Goal: Task Accomplishment & Management: Manage account settings

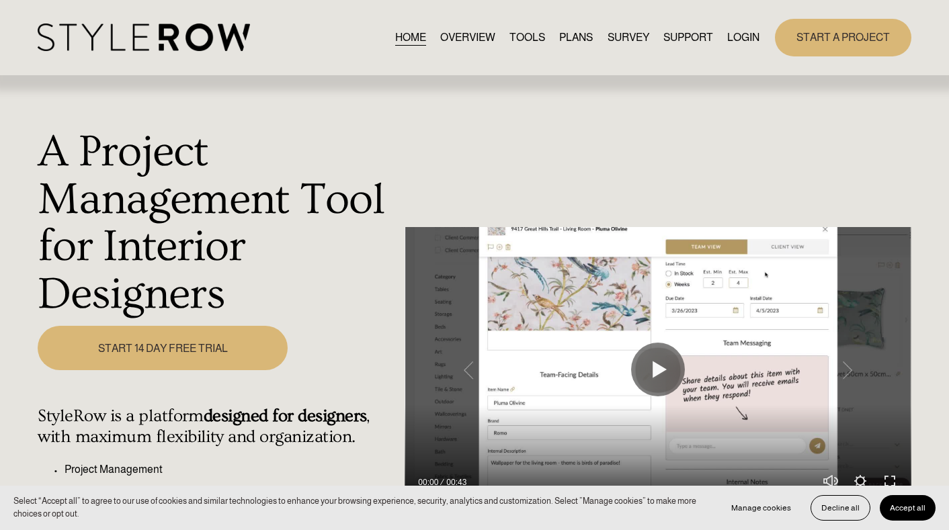
click at [694, 36] on link "LOGIN" at bounding box center [743, 37] width 32 height 18
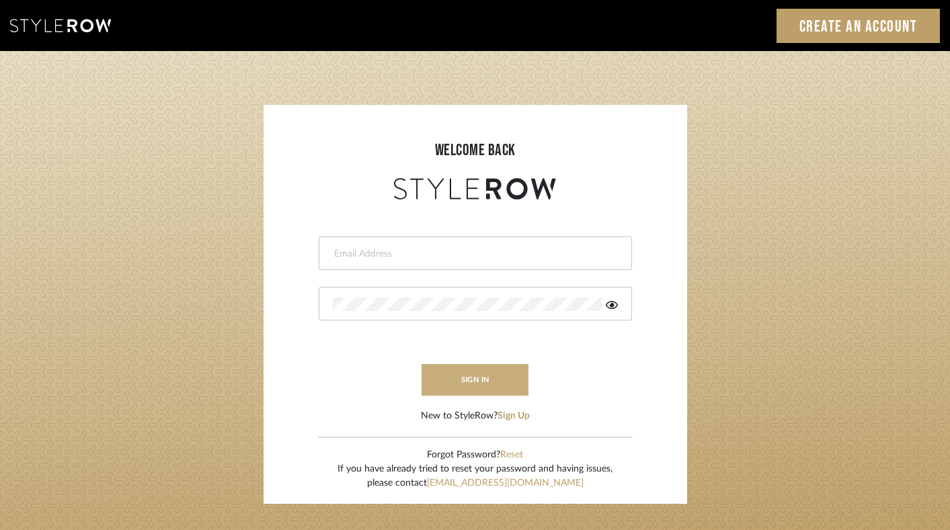
type input "felicia@onyxandoakinteriors.com"
click at [462, 392] on button "sign in" at bounding box center [475, 380] width 108 height 32
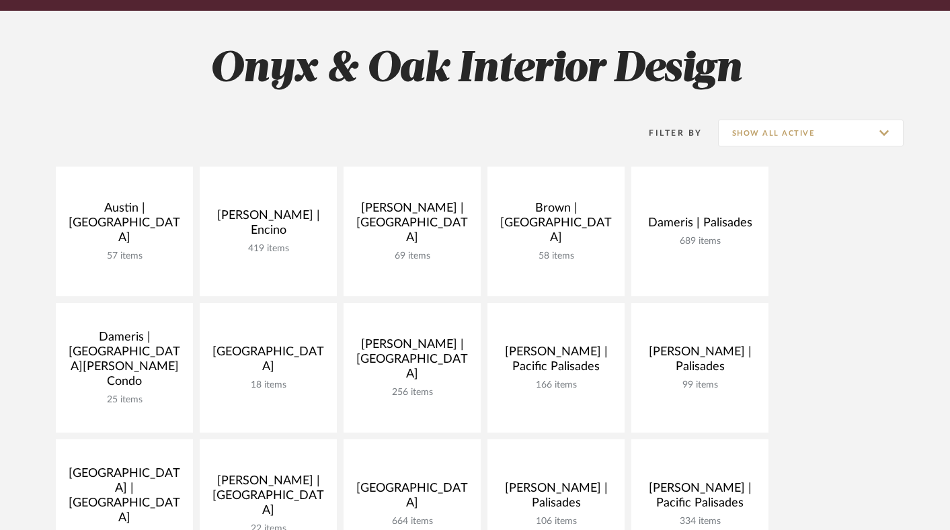
scroll to position [249, 0]
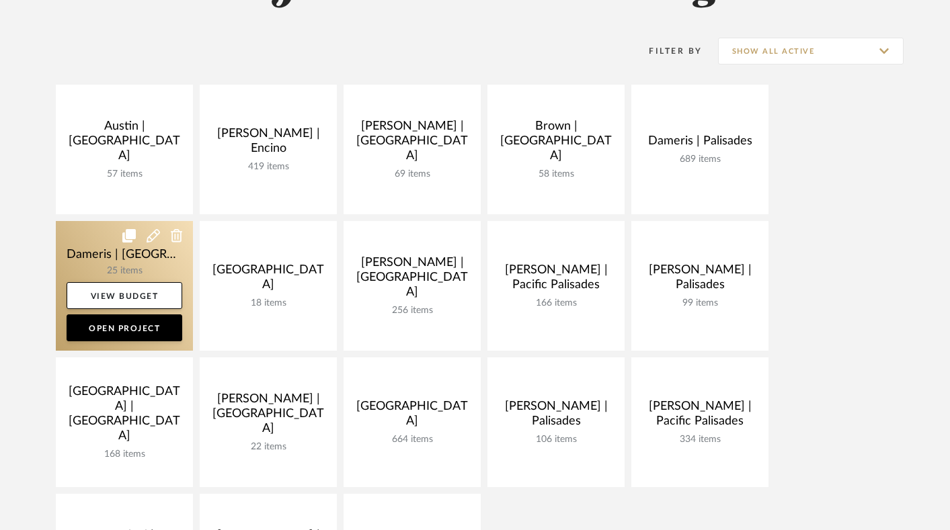
click at [82, 252] on link at bounding box center [124, 286] width 137 height 130
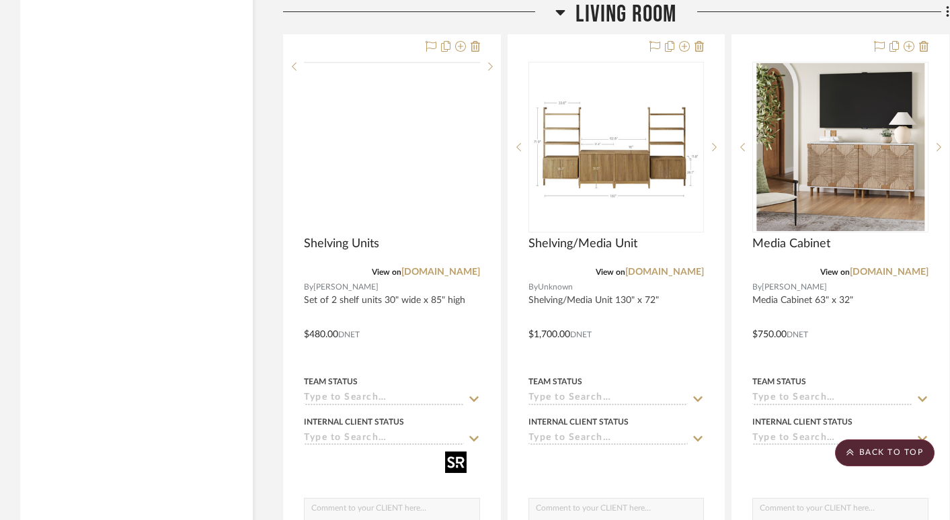
scroll to position [2889, 0]
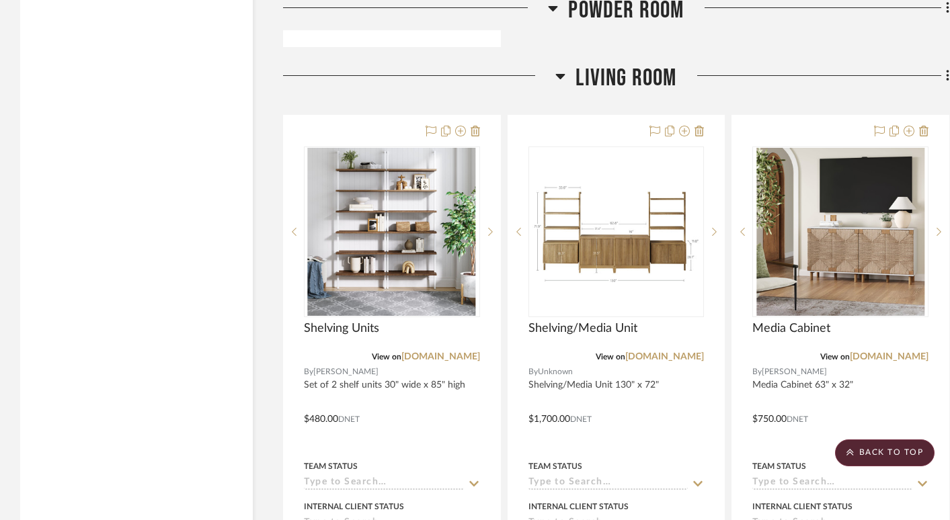
drag, startPoint x: 491, startPoint y: 150, endPoint x: 568, endPoint y: 152, distance: 76.6
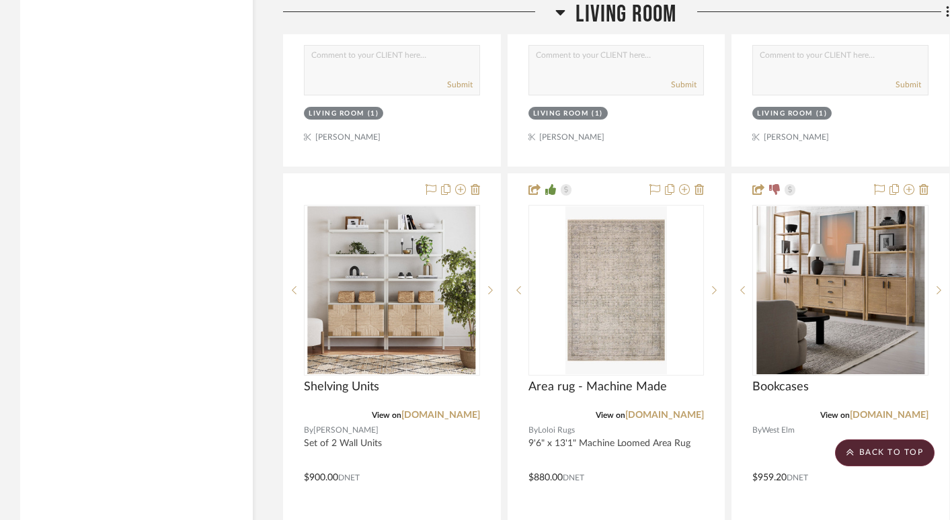
scroll to position [3501, 0]
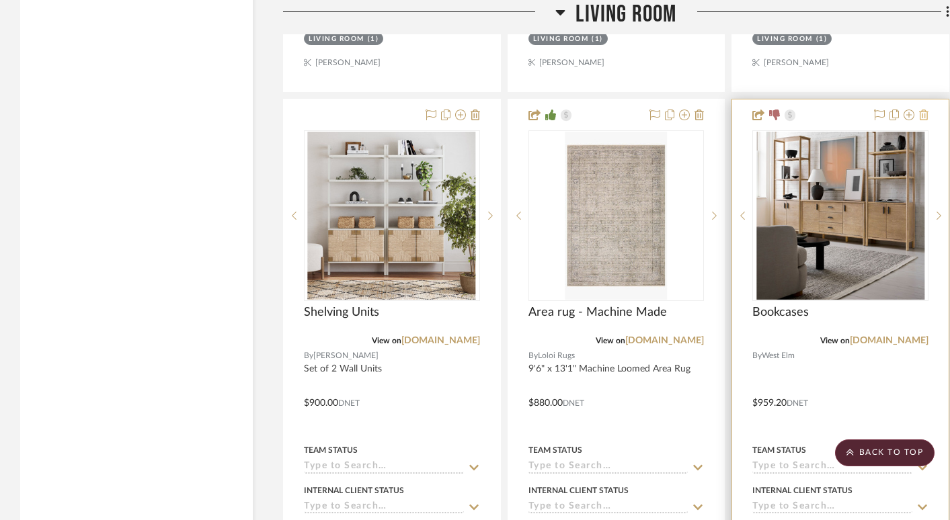
click at [923, 110] on icon at bounding box center [923, 115] width 9 height 11
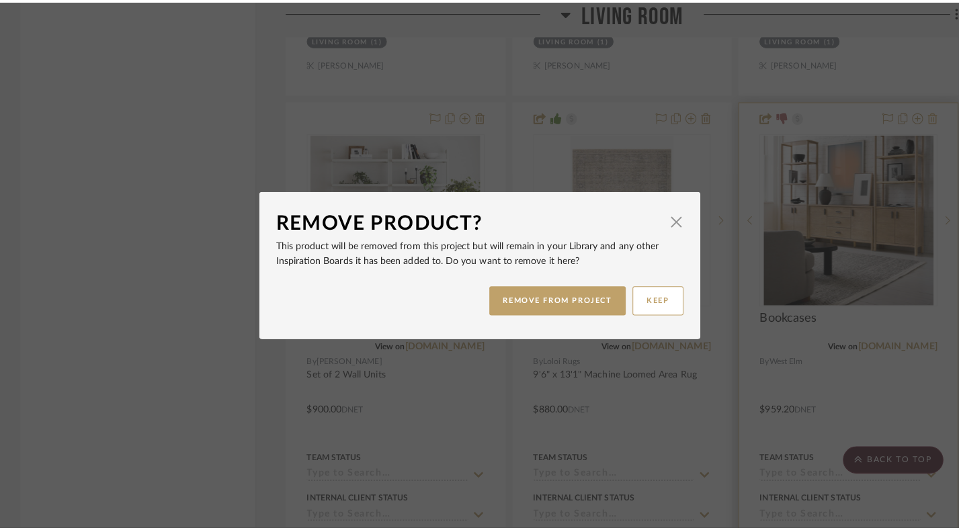
scroll to position [0, 0]
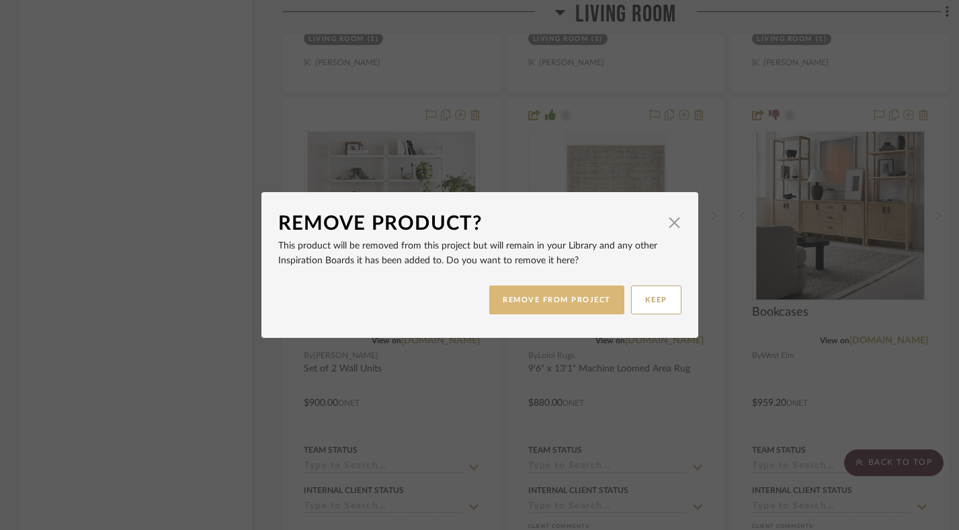
click at [537, 301] on button "REMOVE FROM PROJECT" at bounding box center [556, 300] width 135 height 29
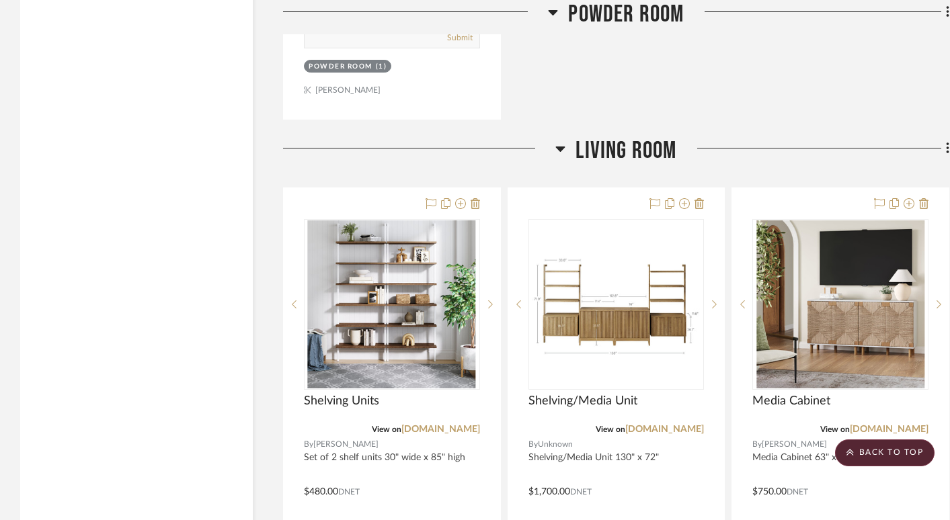
scroll to position [2752, 0]
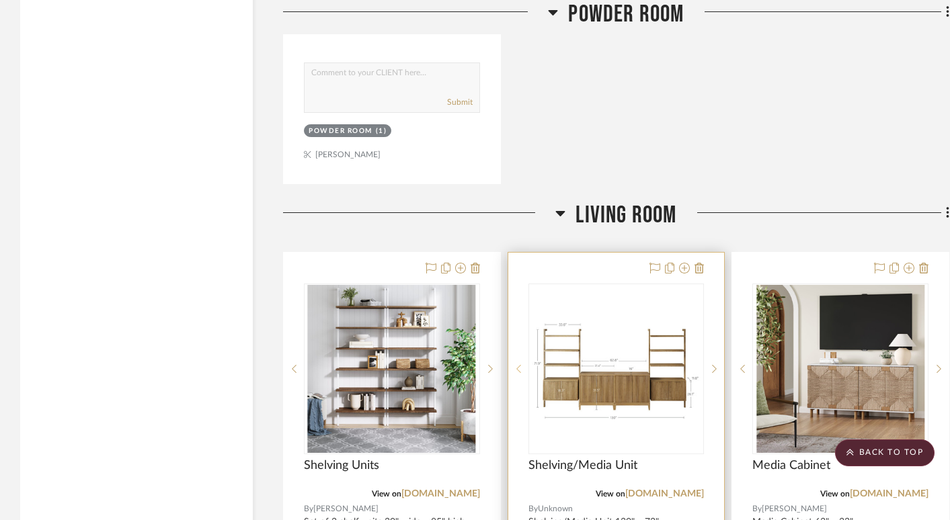
click at [519, 364] on icon at bounding box center [518, 368] width 5 height 9
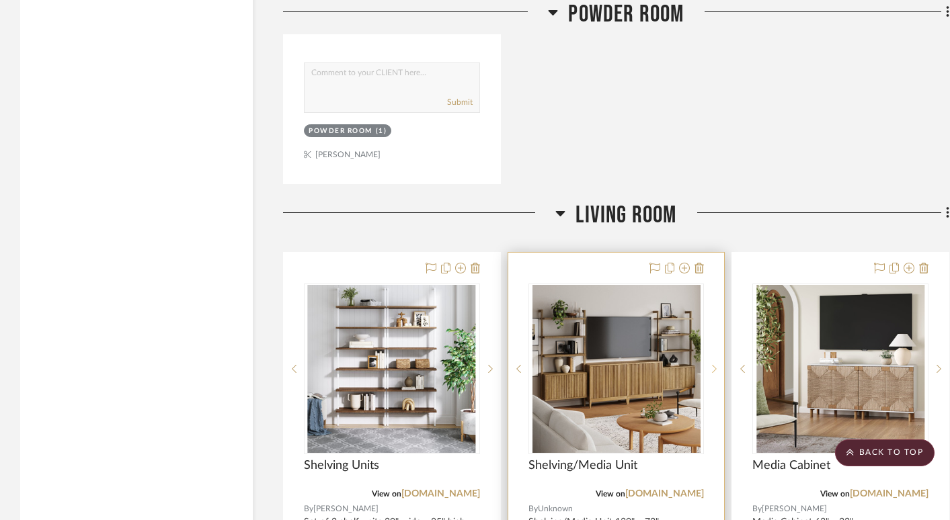
click at [714, 364] on icon at bounding box center [714, 368] width 5 height 9
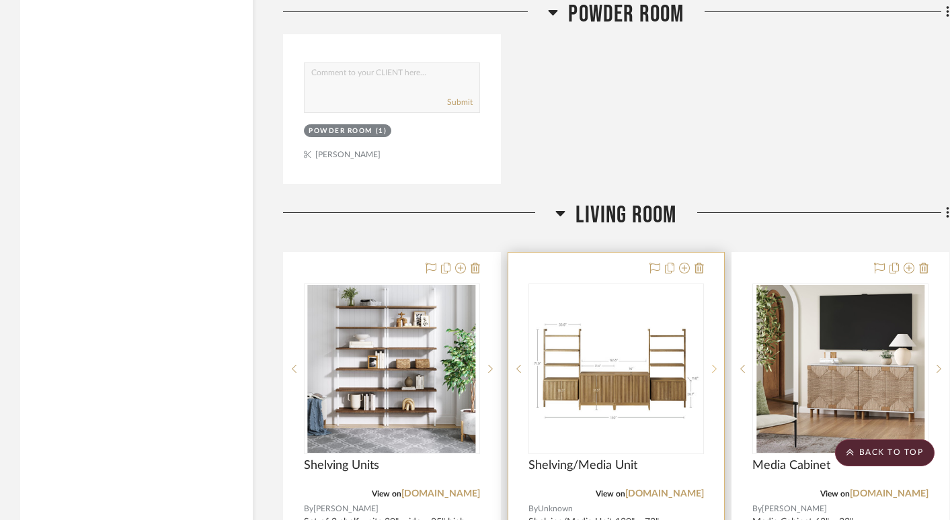
click at [714, 364] on icon at bounding box center [714, 368] width 5 height 9
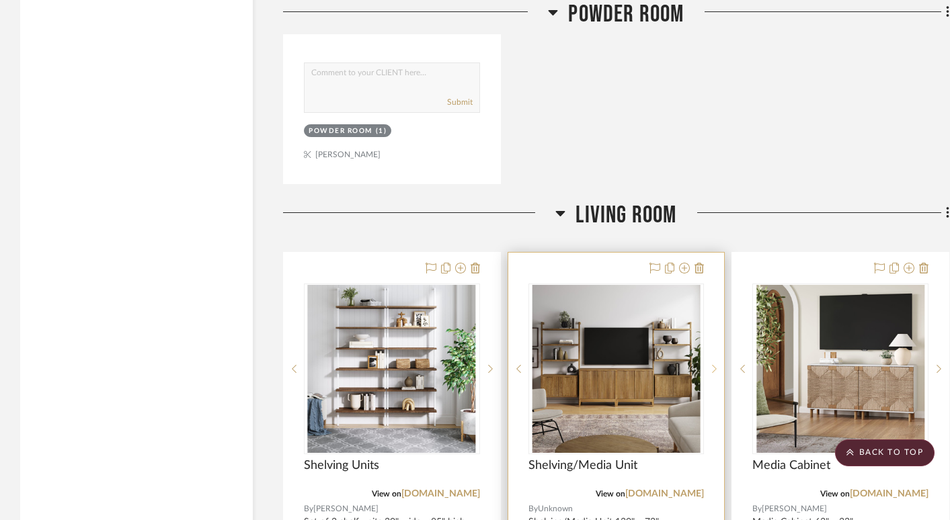
click at [714, 364] on icon at bounding box center [714, 368] width 5 height 9
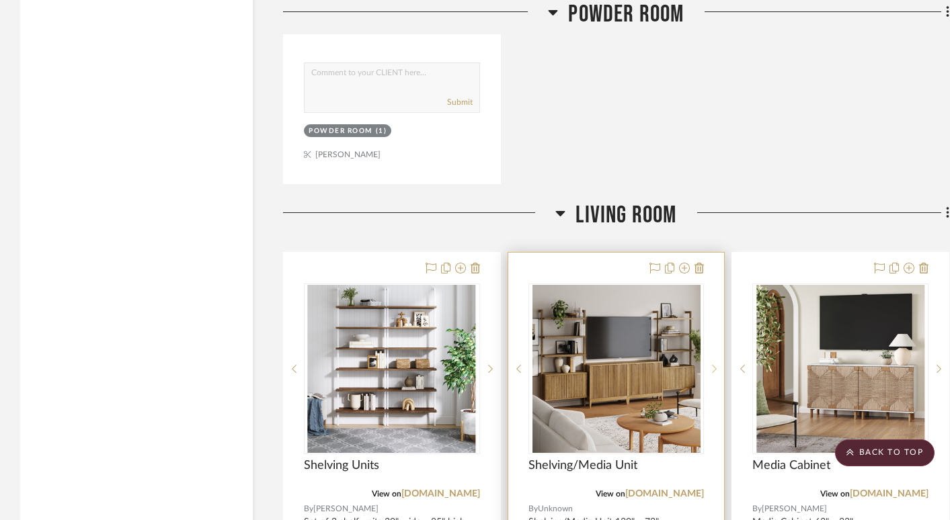
click at [714, 364] on icon at bounding box center [714, 368] width 5 height 9
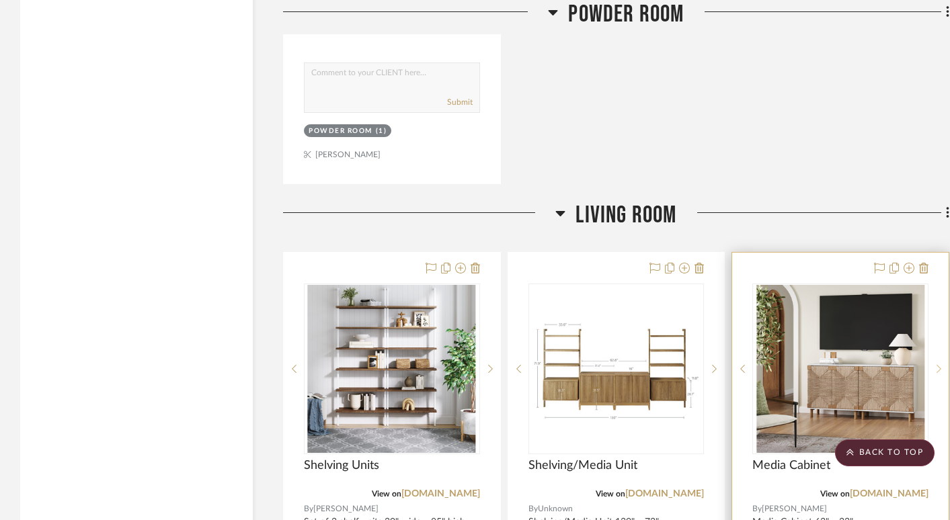
click at [940, 364] on icon at bounding box center [938, 368] width 5 height 9
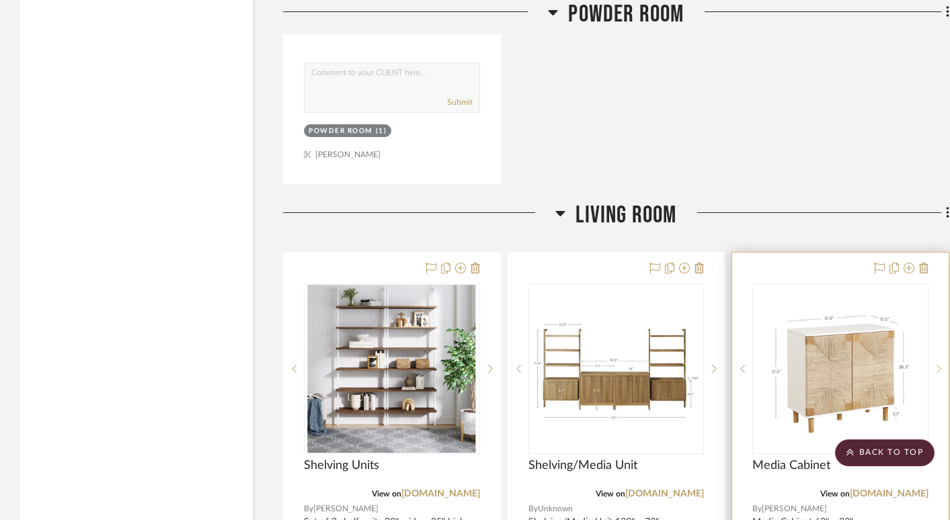
click at [940, 364] on icon at bounding box center [938, 368] width 5 height 9
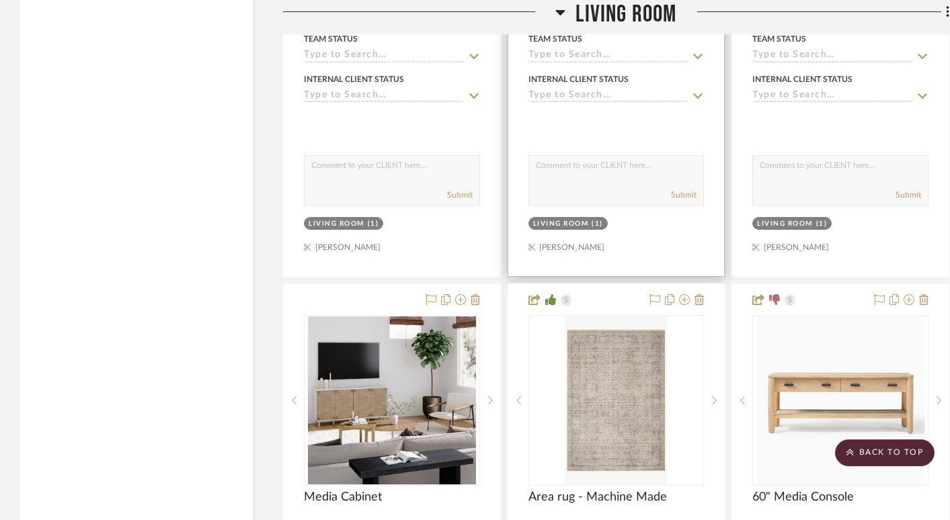
scroll to position [3335, 0]
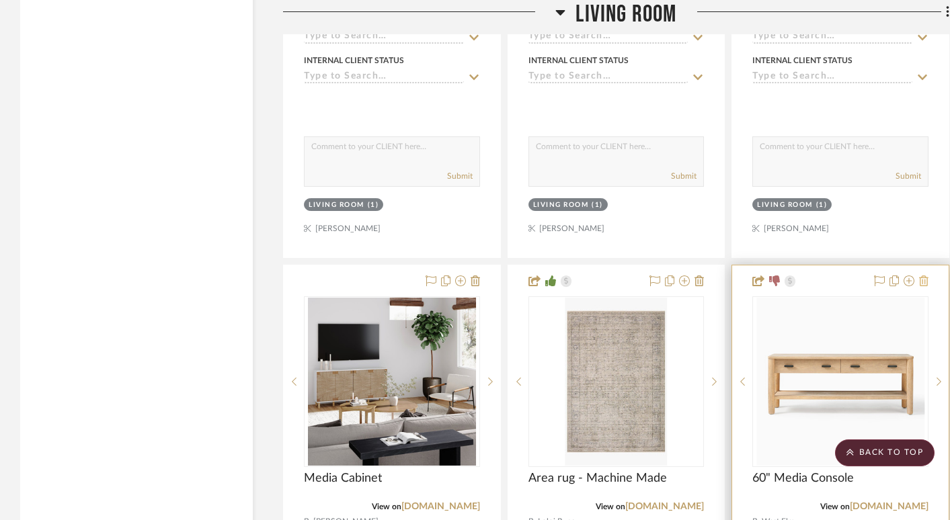
click at [925, 276] on icon at bounding box center [923, 281] width 9 height 11
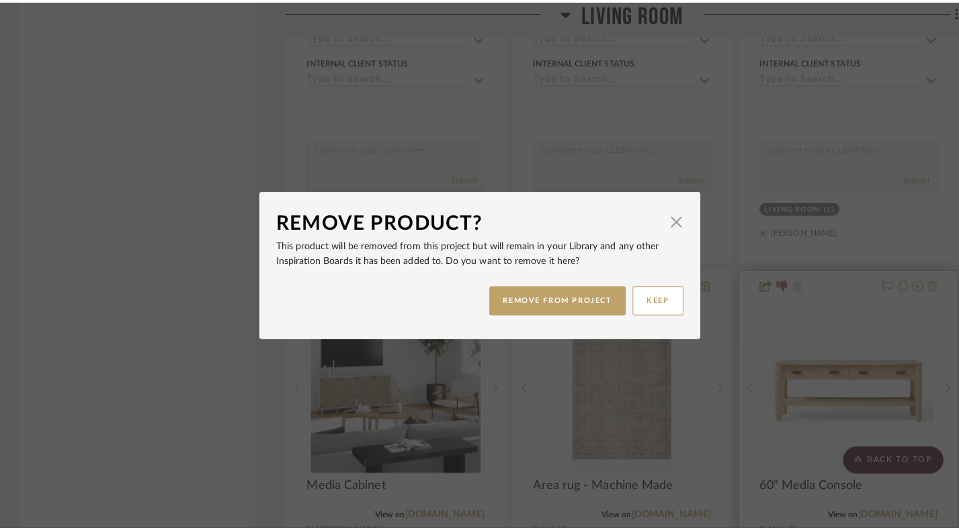
scroll to position [0, 0]
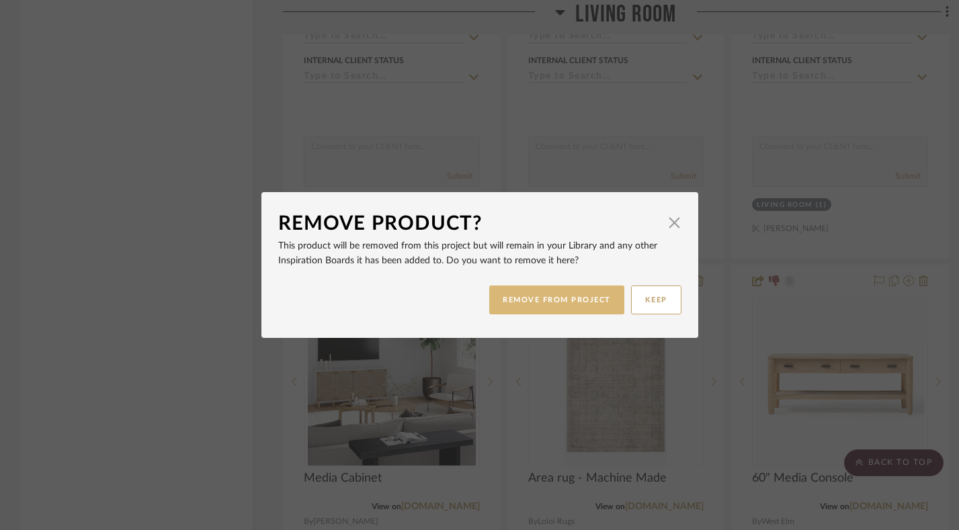
click at [549, 311] on button "REMOVE FROM PROJECT" at bounding box center [556, 300] width 135 height 29
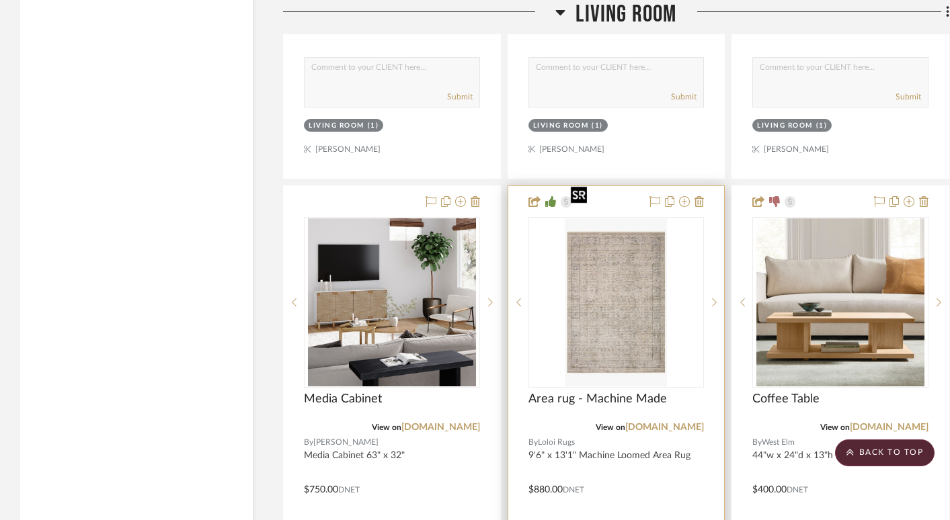
scroll to position [3404, 0]
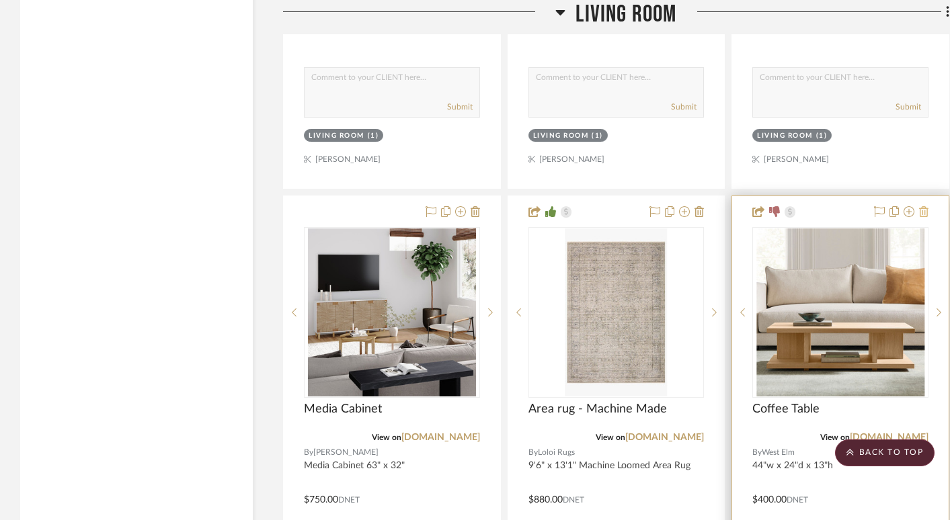
click at [922, 206] on icon at bounding box center [923, 211] width 9 height 11
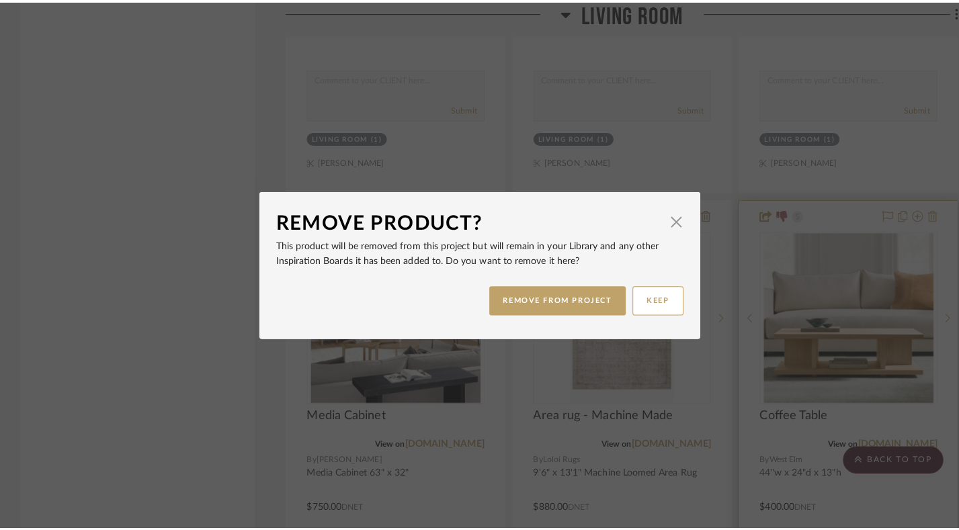
scroll to position [0, 0]
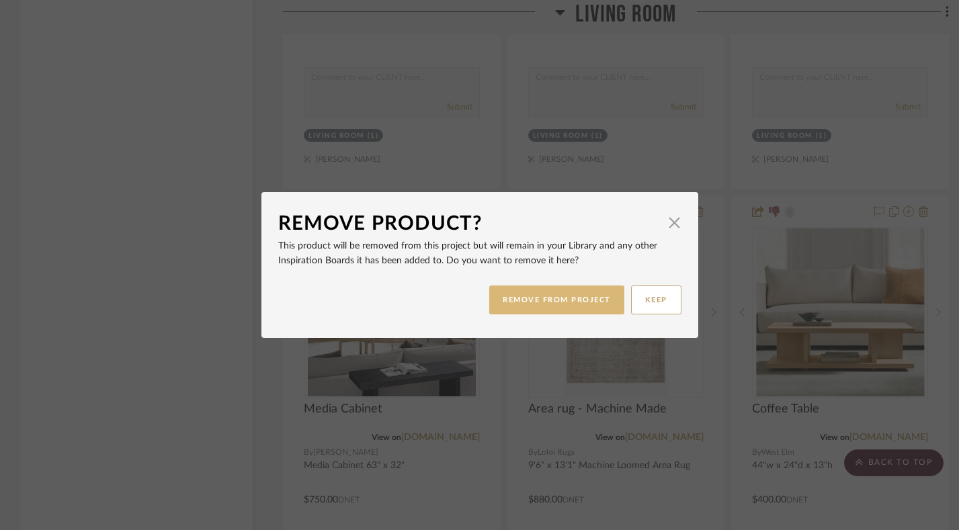
click at [550, 302] on button "REMOVE FROM PROJECT" at bounding box center [556, 300] width 135 height 29
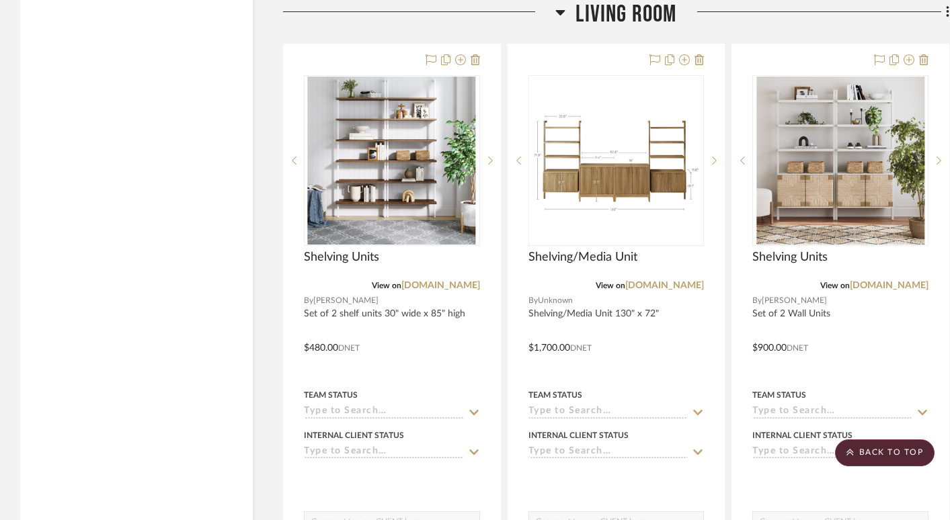
scroll to position [2932, 0]
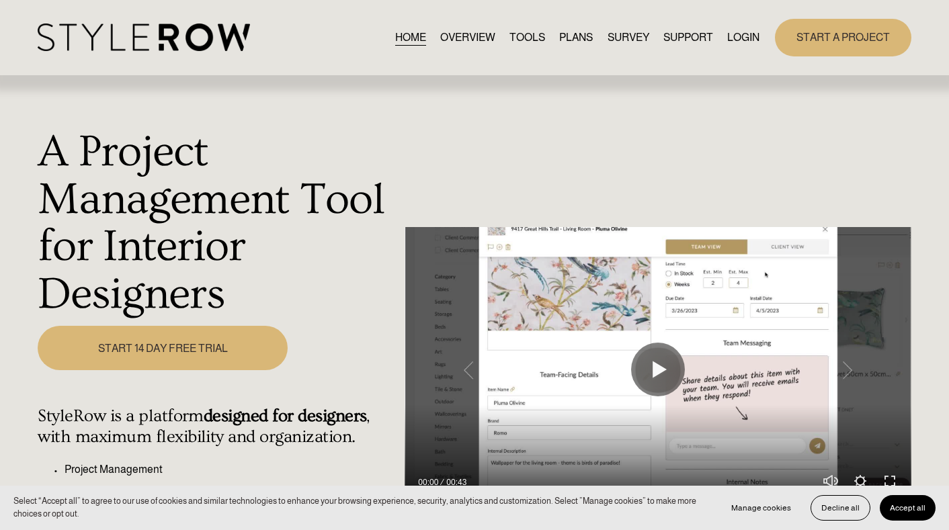
click at [607, 140] on div "A Project Management Tool for Interior Designers Play 00:00 00:43 Unmute Mute S…" at bounding box center [474, 381] width 949 height 610
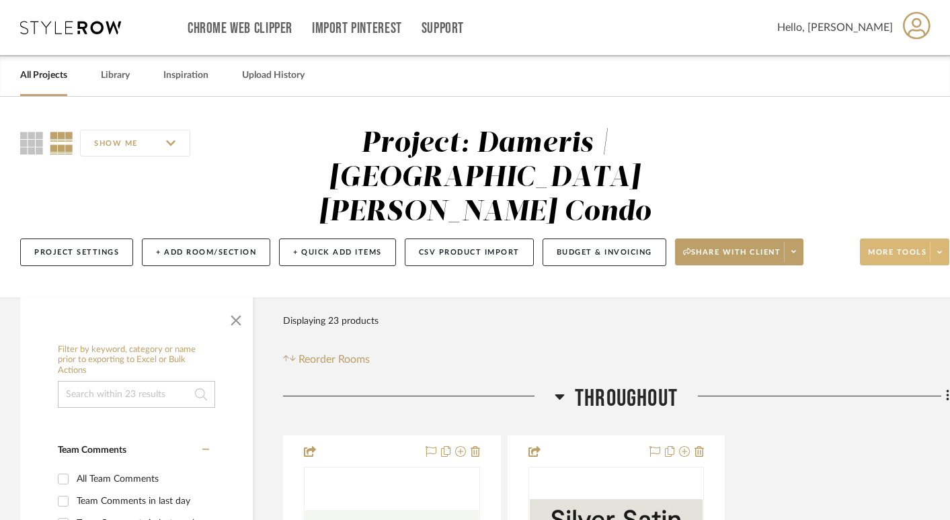
click at [892, 247] on span "More tools" at bounding box center [897, 257] width 58 height 20
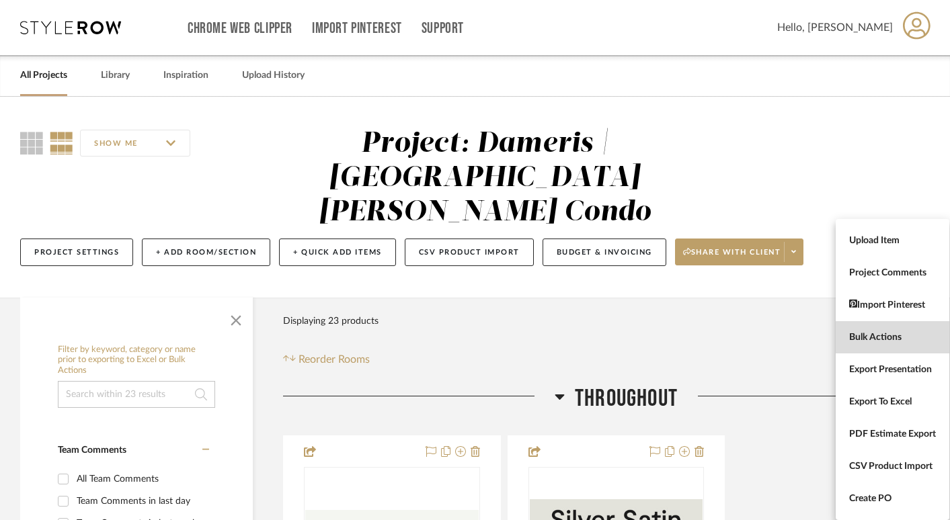
click at [878, 335] on span "Bulk Actions" at bounding box center [892, 337] width 87 height 11
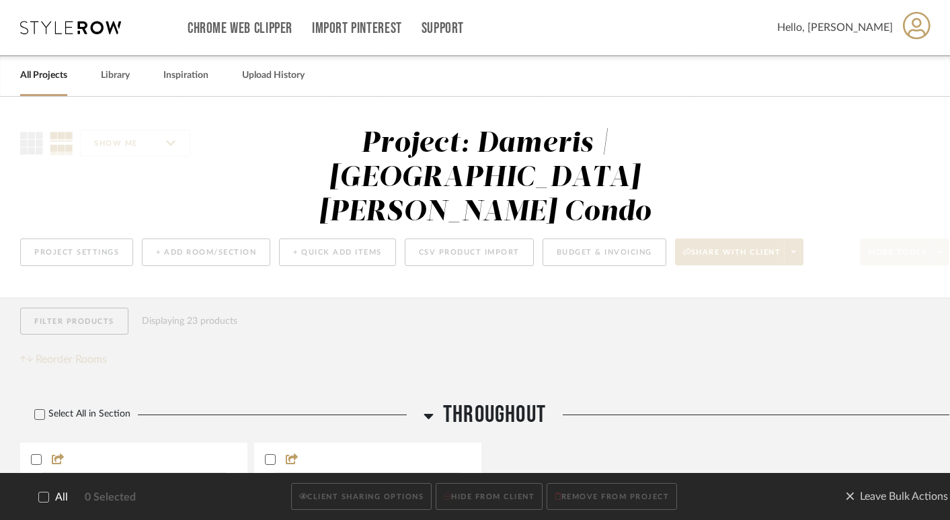
click at [42, 499] on icon at bounding box center [44, 497] width 9 height 7
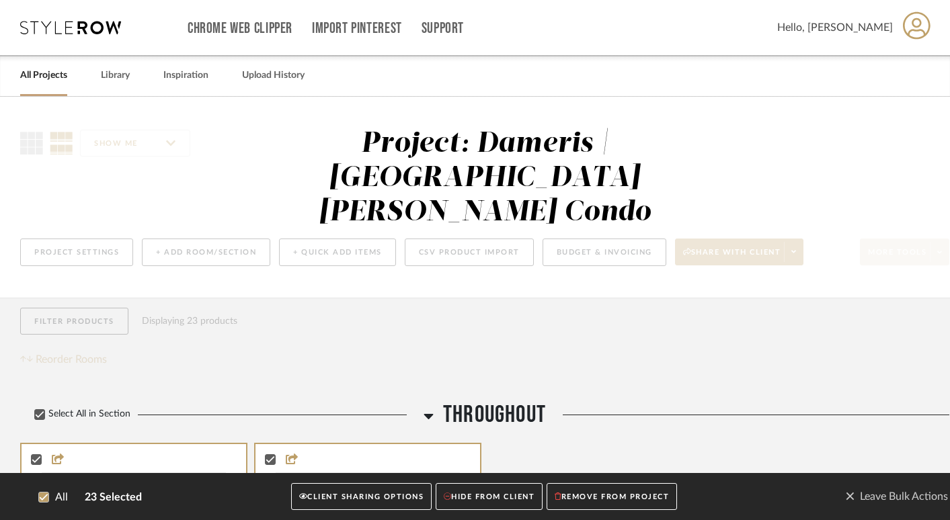
click at [326, 501] on button "CLIENT SHARING OPTIONS" at bounding box center [361, 497] width 140 height 28
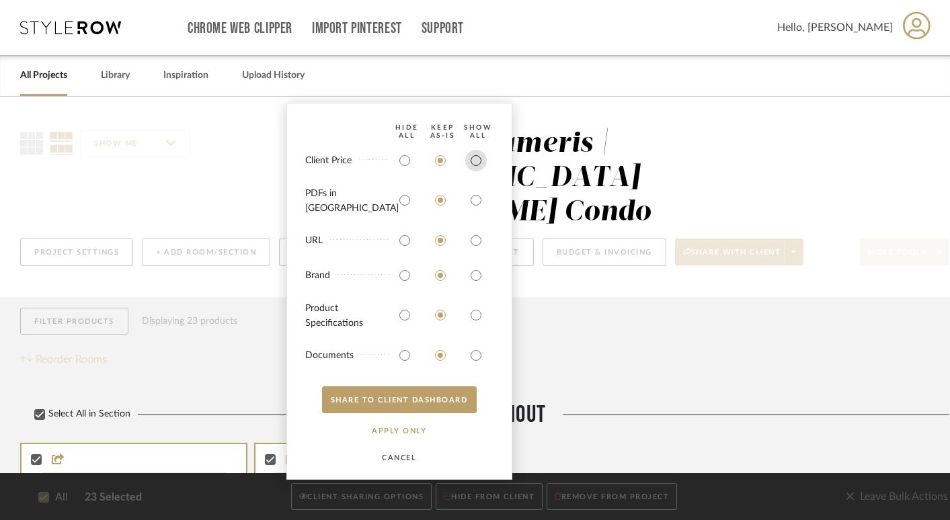
click at [474, 171] on input "radio" at bounding box center [476, 161] width 22 height 22
radio input "true"
click at [384, 395] on button "SHARE TO CLIENT Dashboard" at bounding box center [399, 399] width 155 height 27
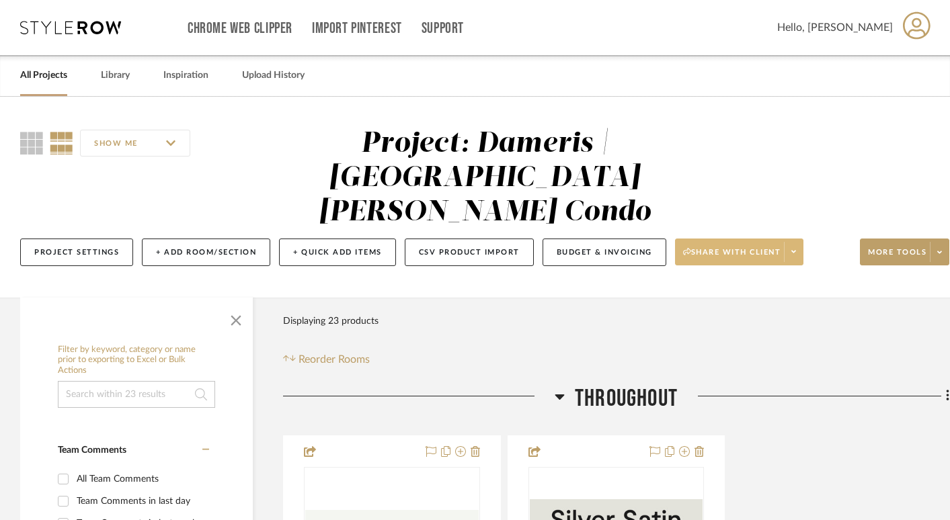
click at [729, 247] on span "Share with client" at bounding box center [732, 257] width 98 height 20
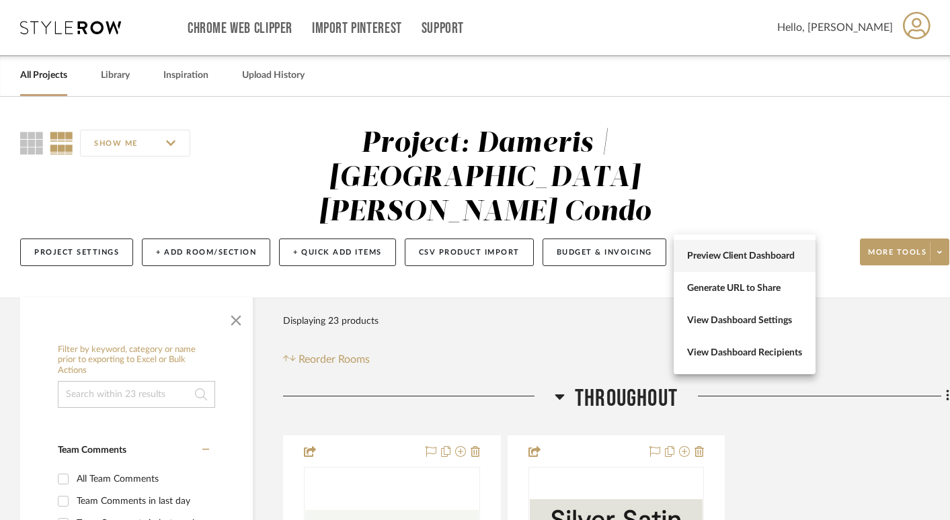
click at [725, 257] on span "Preview Client Dashboard" at bounding box center [744, 256] width 115 height 11
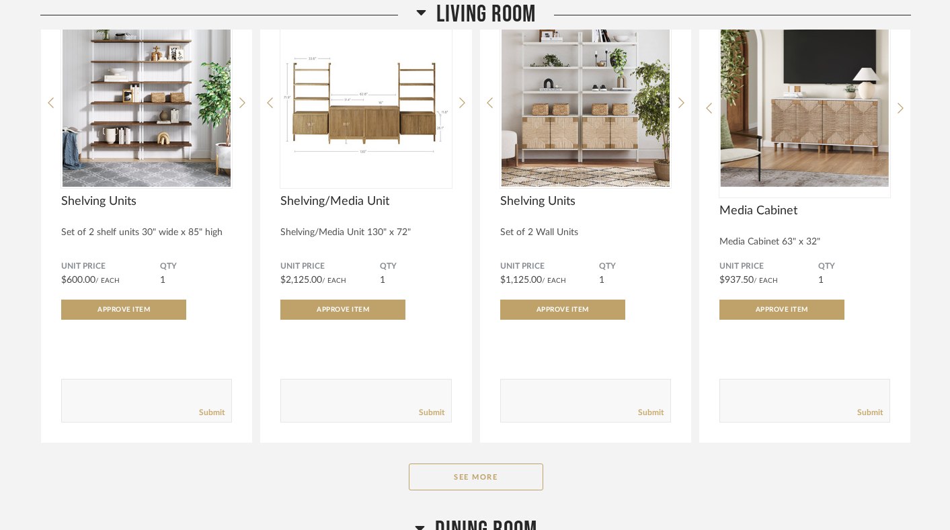
scroll to position [1993, 0]
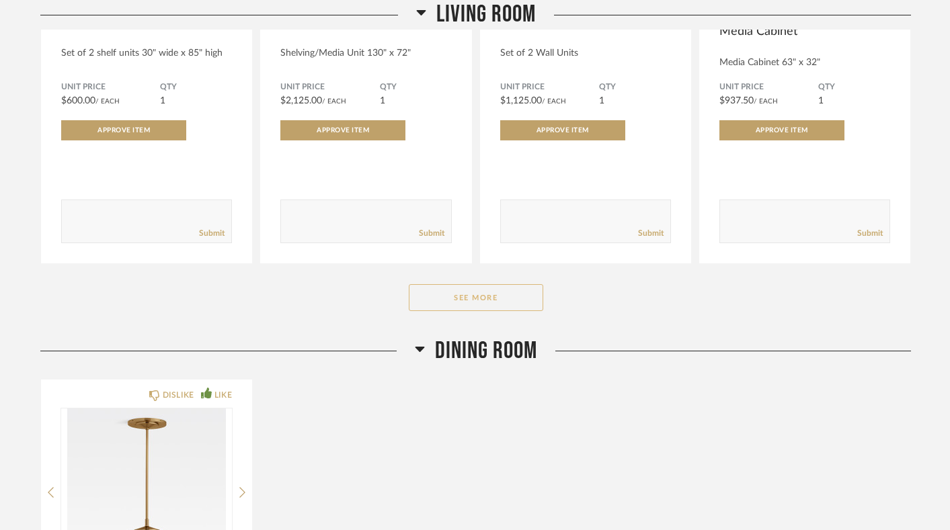
click at [491, 284] on button "See More" at bounding box center [476, 297] width 134 height 27
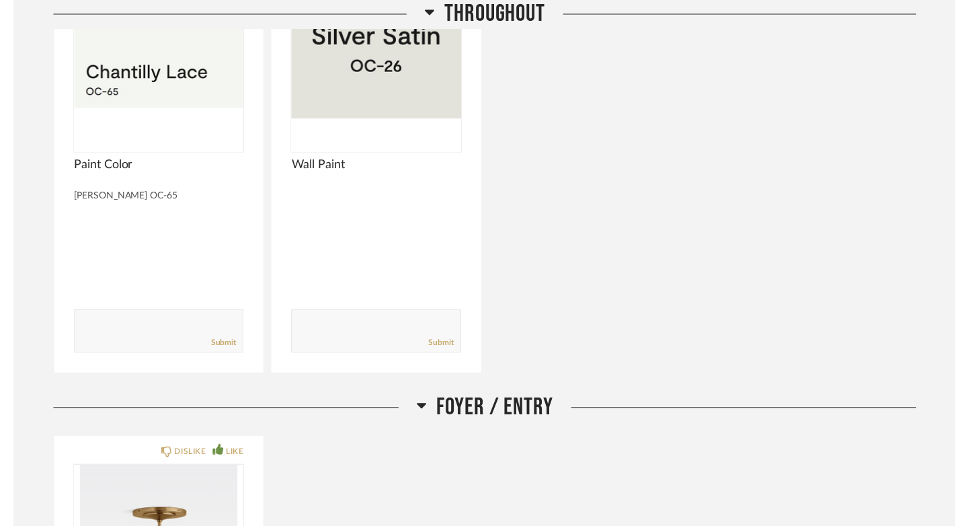
scroll to position [0, 0]
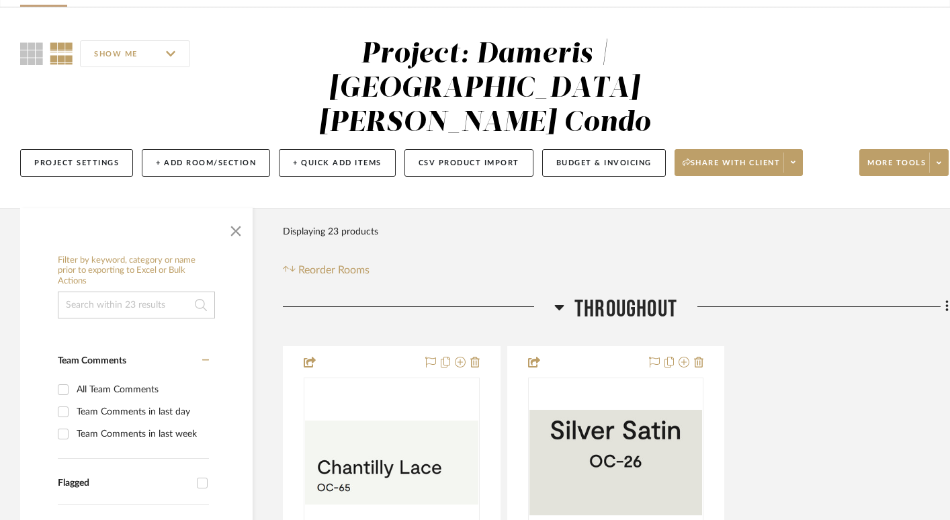
scroll to position [212, 0]
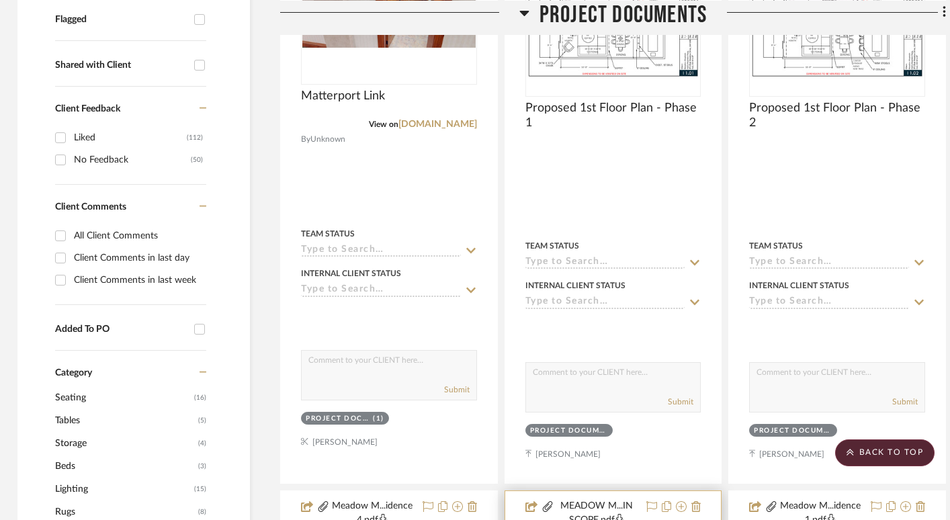
scroll to position [0, 3]
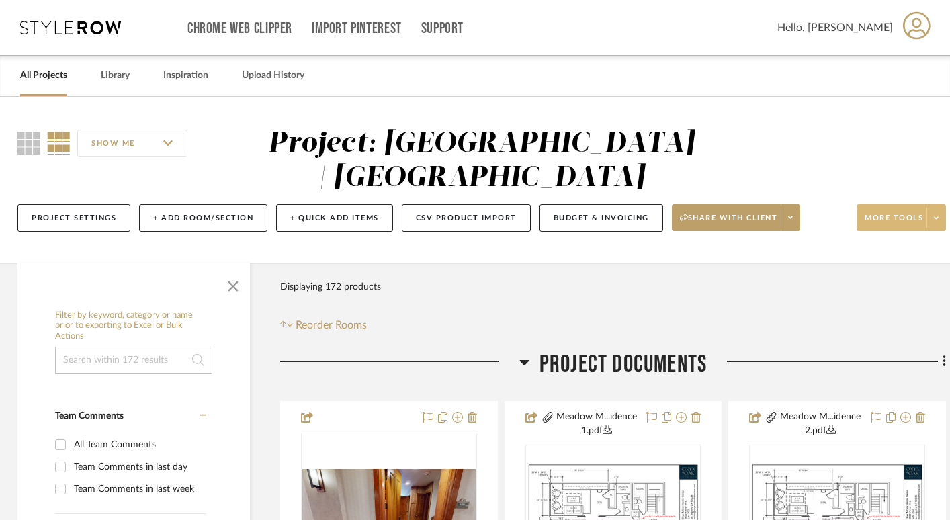
click at [897, 210] on button "More tools" at bounding box center [901, 217] width 89 height 27
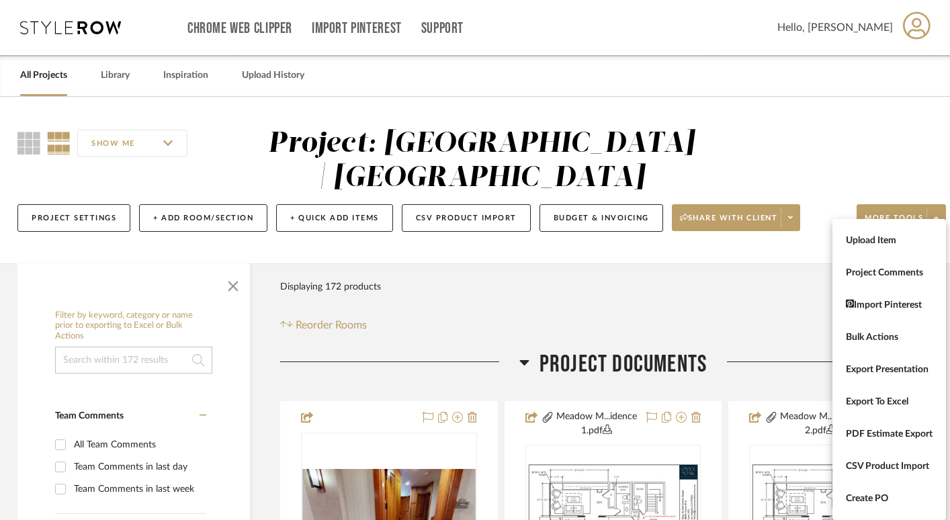
click at [875, 148] on div at bounding box center [475, 260] width 950 height 520
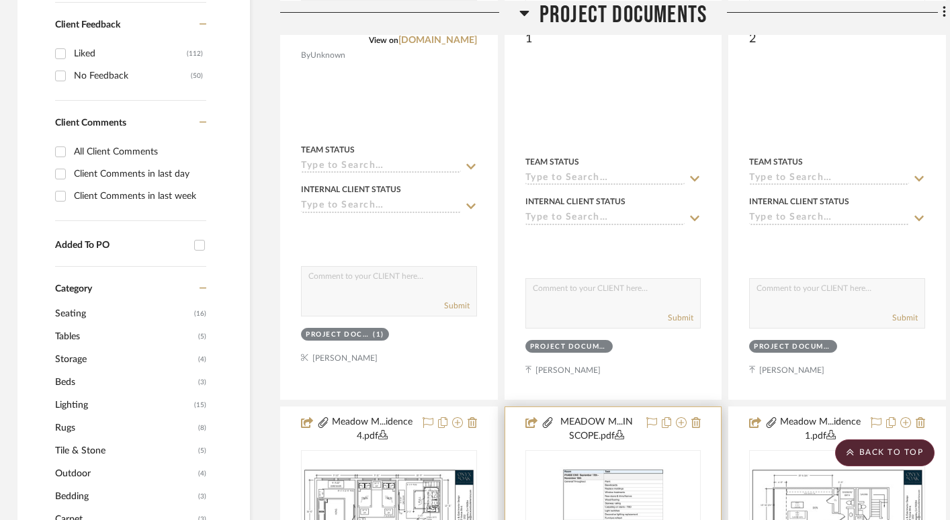
scroll to position [389, 3]
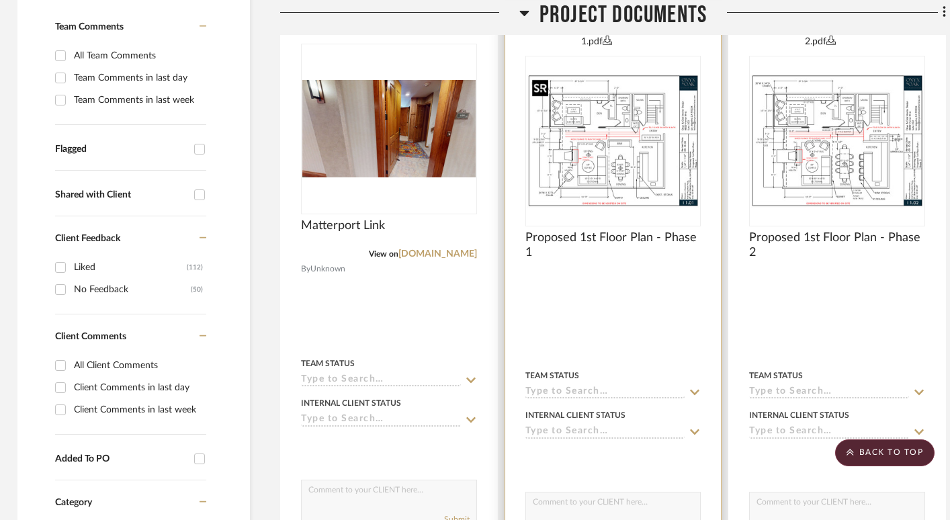
click at [636, 135] on img "0" at bounding box center [613, 141] width 173 height 134
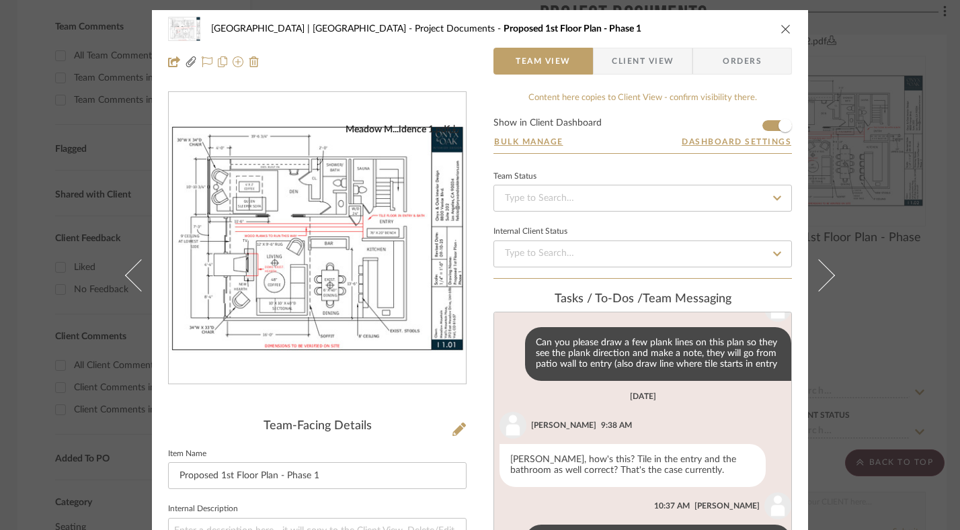
scroll to position [254, 0]
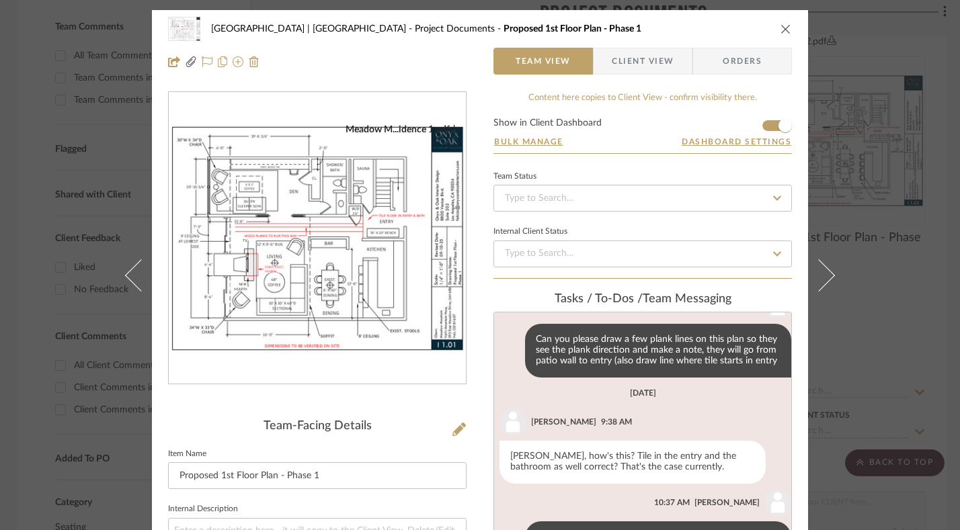
click at [360, 272] on img "0" at bounding box center [317, 239] width 297 height 230
click at [780, 30] on icon "close" at bounding box center [785, 29] width 11 height 11
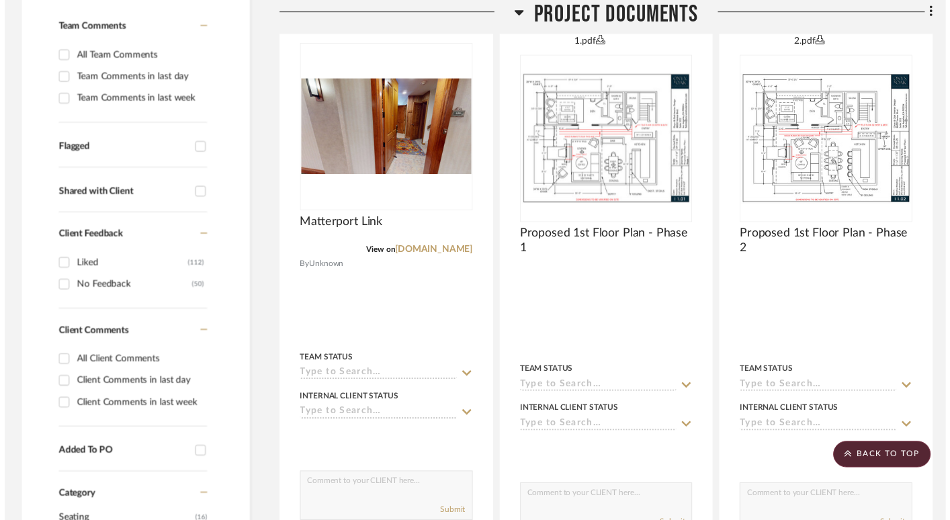
scroll to position [389, 3]
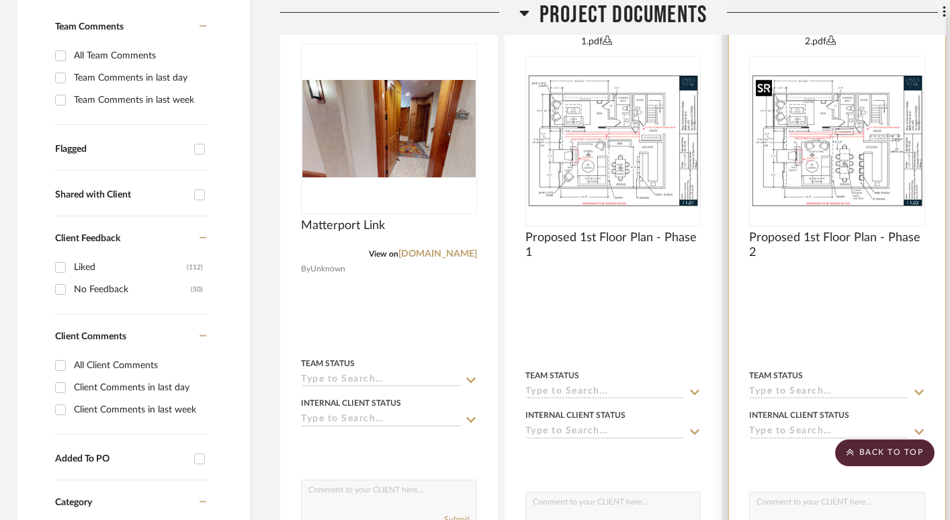
click at [842, 150] on div at bounding box center [837, 141] width 176 height 171
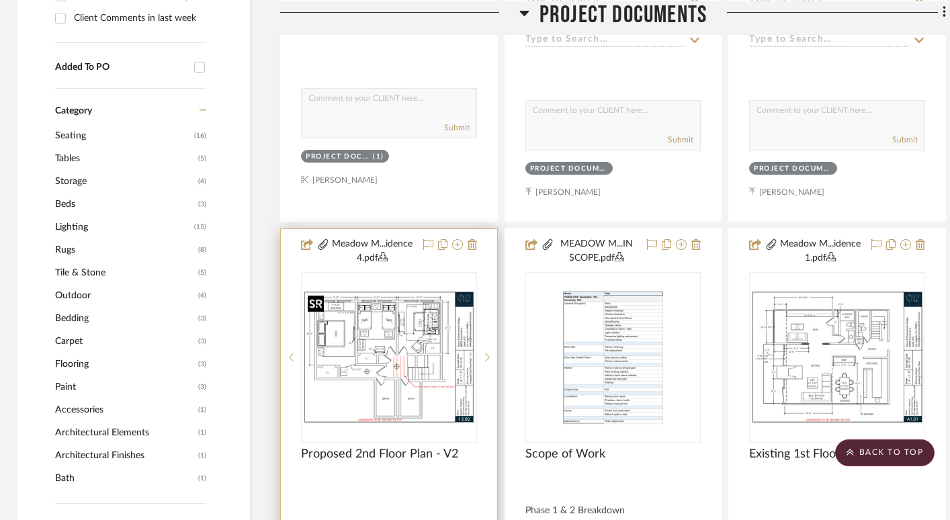
click at [402, 352] on img "0" at bounding box center [388, 357] width 173 height 134
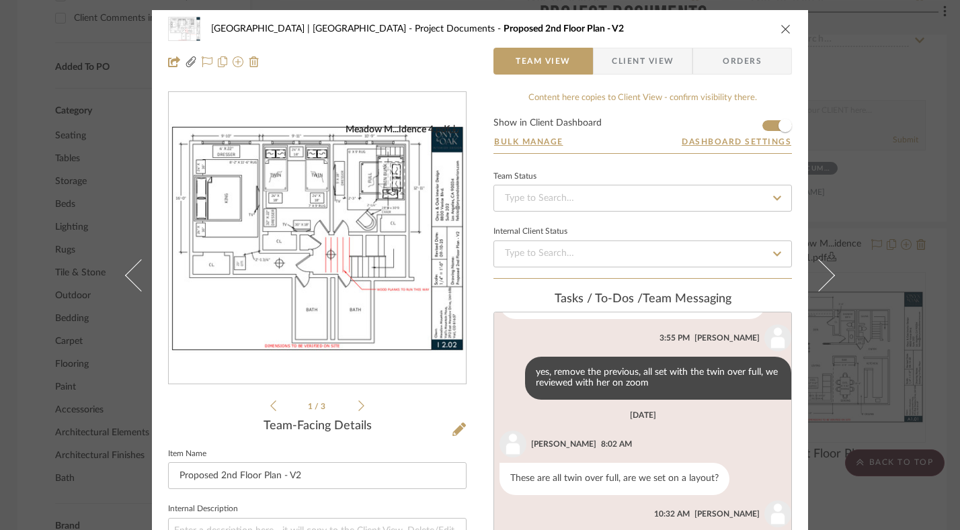
scroll to position [1039, 0]
click at [358, 401] on icon at bounding box center [361, 406] width 6 height 12
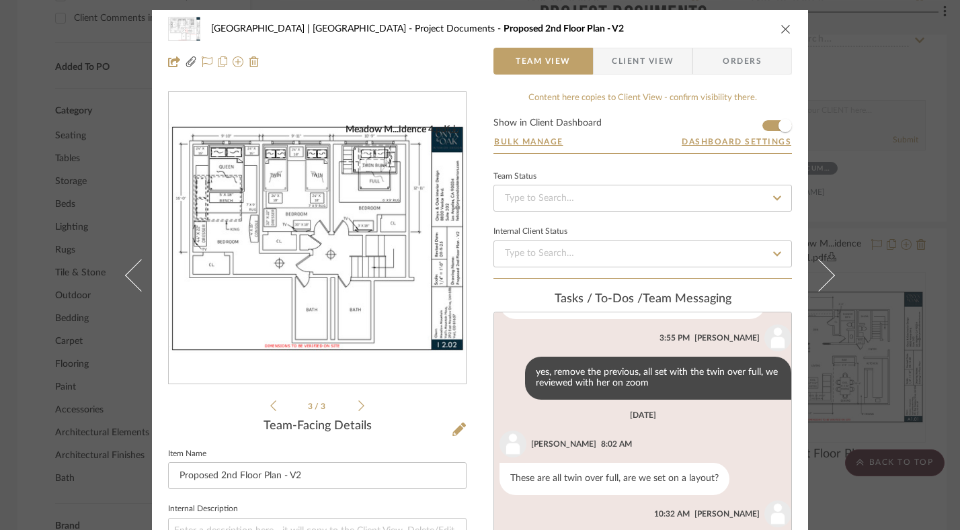
click at [782, 26] on icon "close" at bounding box center [785, 29] width 11 height 11
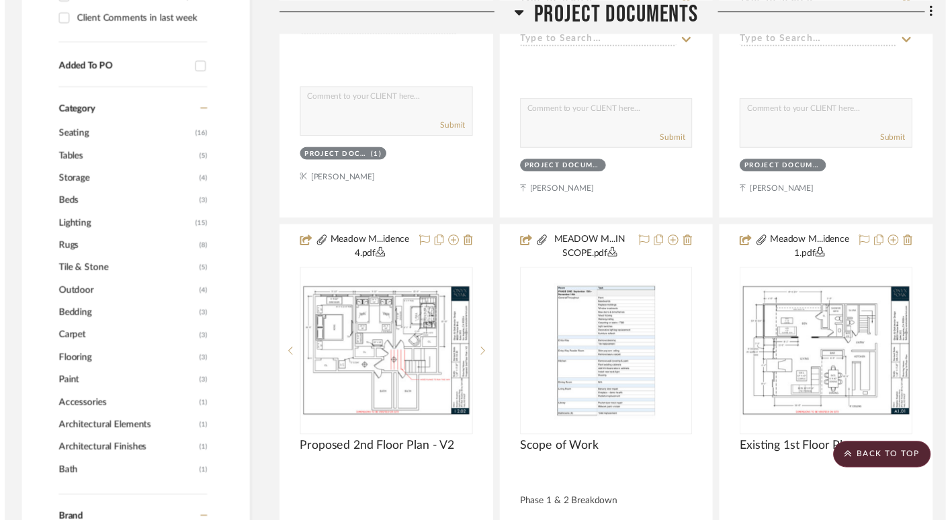
scroll to position [781, 3]
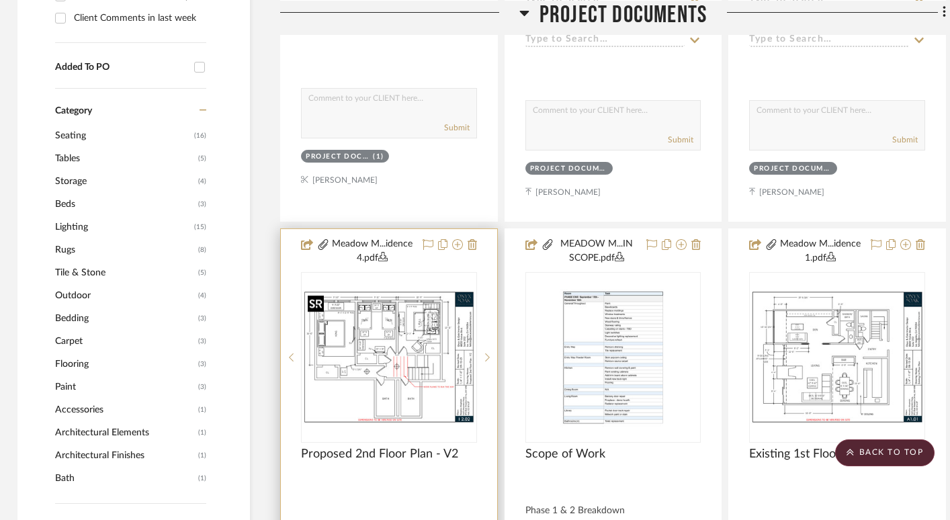
click at [390, 366] on img "0" at bounding box center [388, 357] width 173 height 134
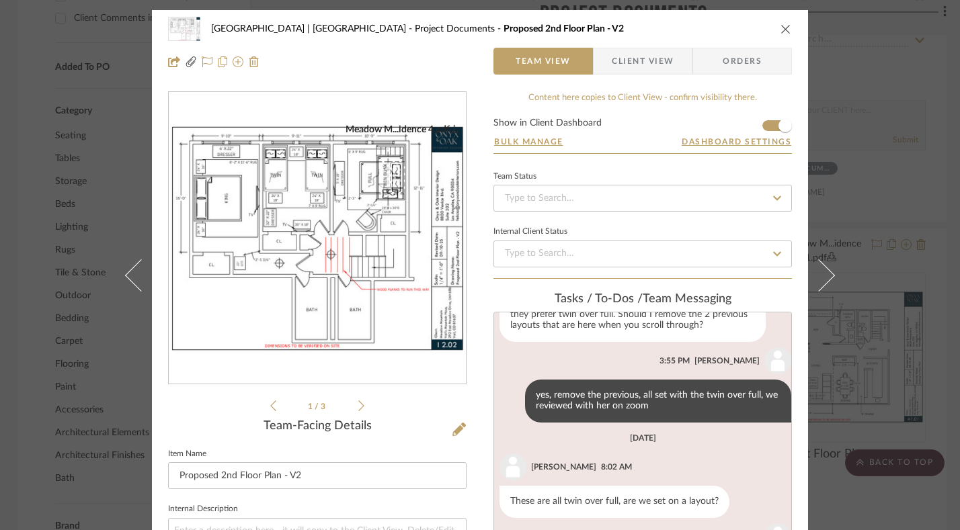
scroll to position [1039, 0]
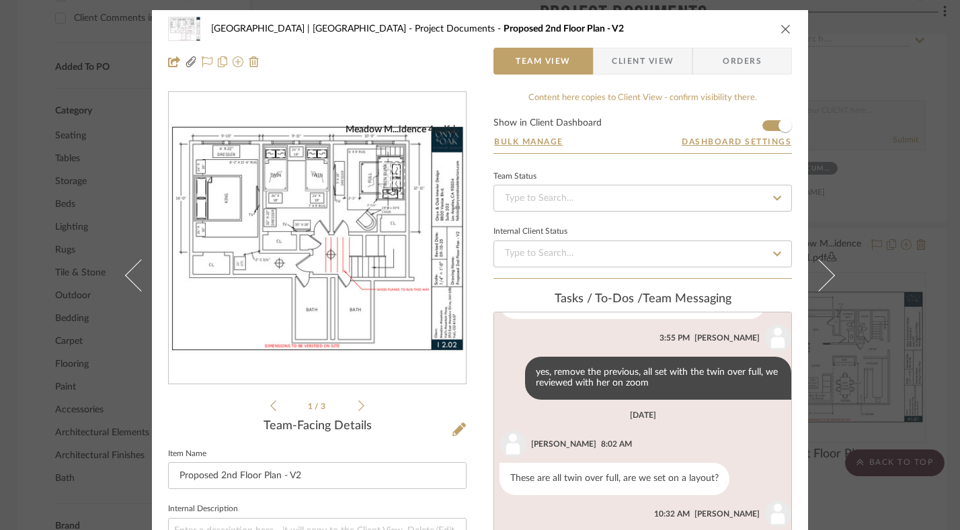
click at [397, 188] on img "0" at bounding box center [317, 239] width 297 height 230
click at [781, 25] on icon "close" at bounding box center [785, 29] width 11 height 11
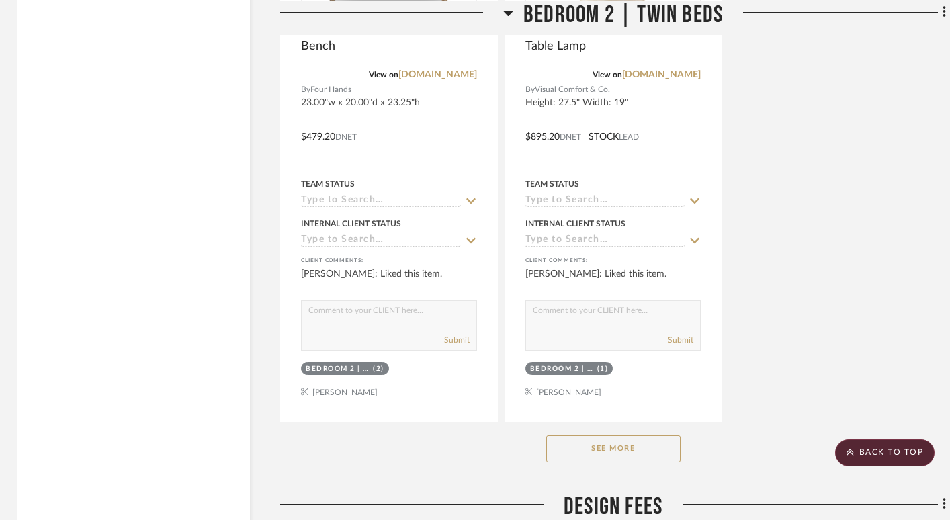
scroll to position [26125, 3]
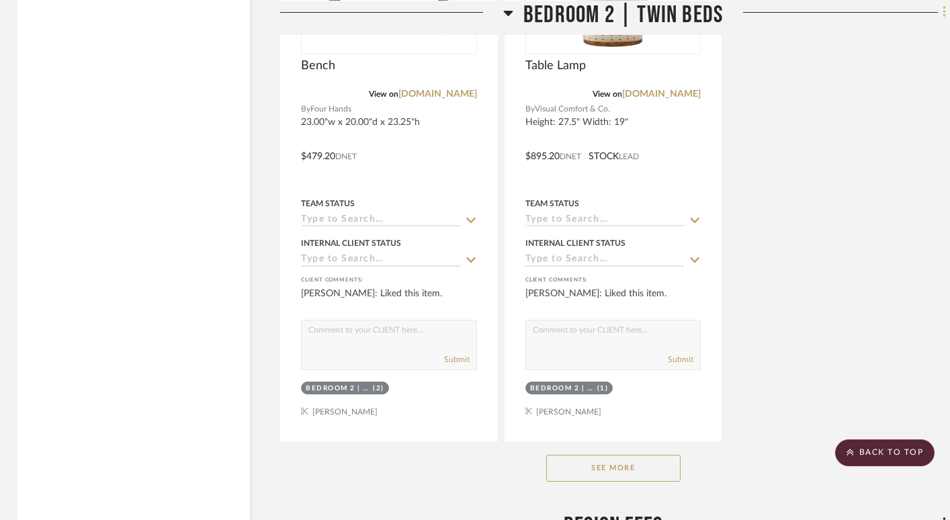
click at [945, 14] on icon at bounding box center [944, 11] width 3 height 11
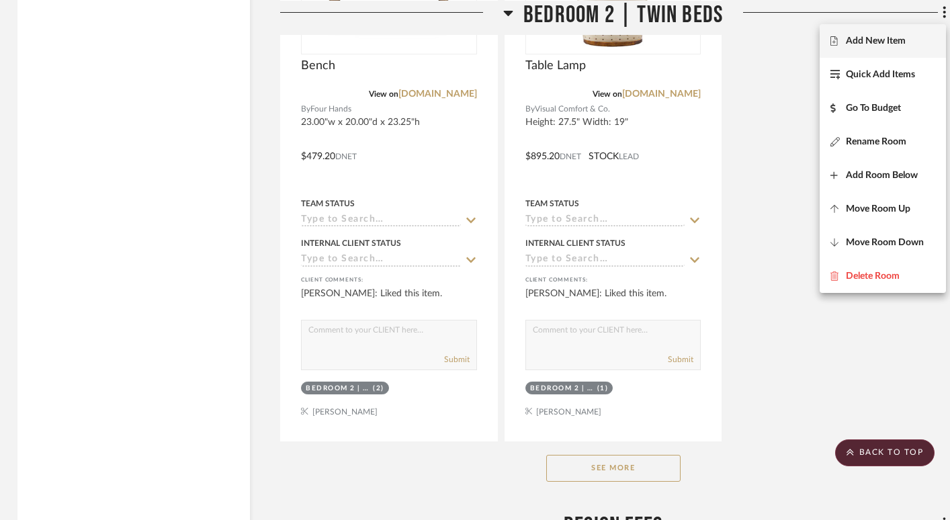
click at [876, 31] on button "Add New Item" at bounding box center [883, 41] width 126 height 34
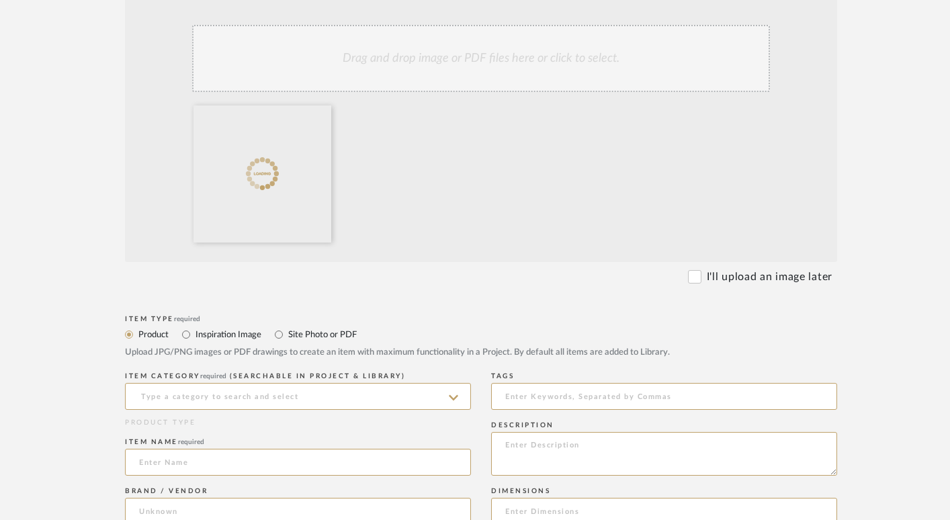
scroll to position [375, 3]
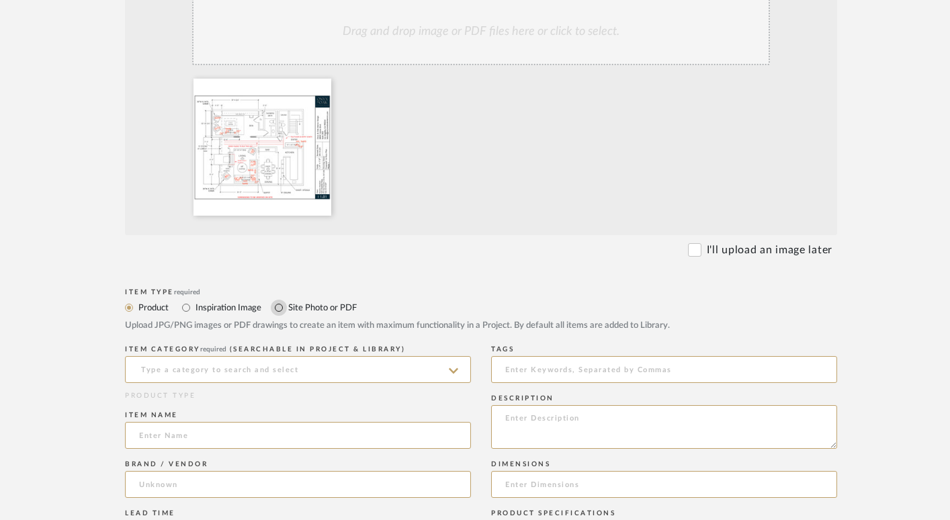
click at [280, 307] on input "Site Photo or PDF" at bounding box center [279, 308] width 16 height 16
radio input "true"
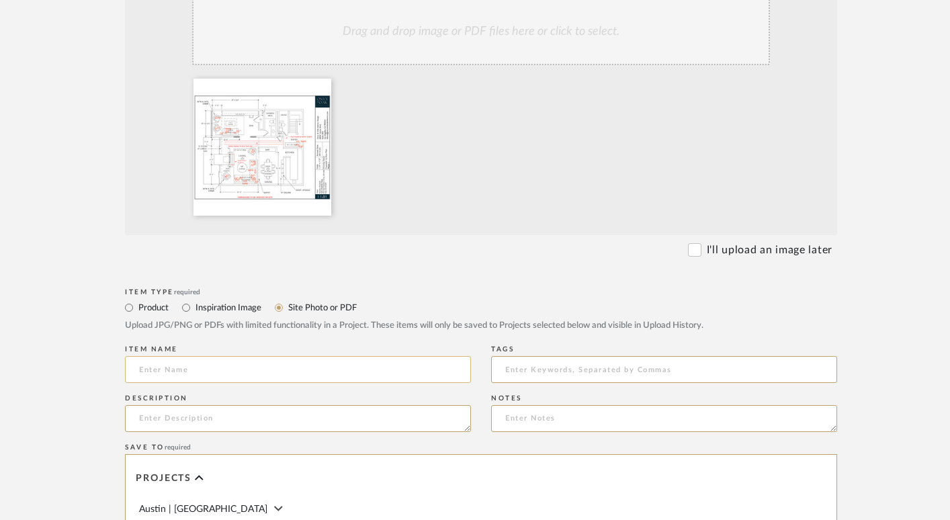
click at [286, 370] on input at bounding box center [298, 369] width 346 height 27
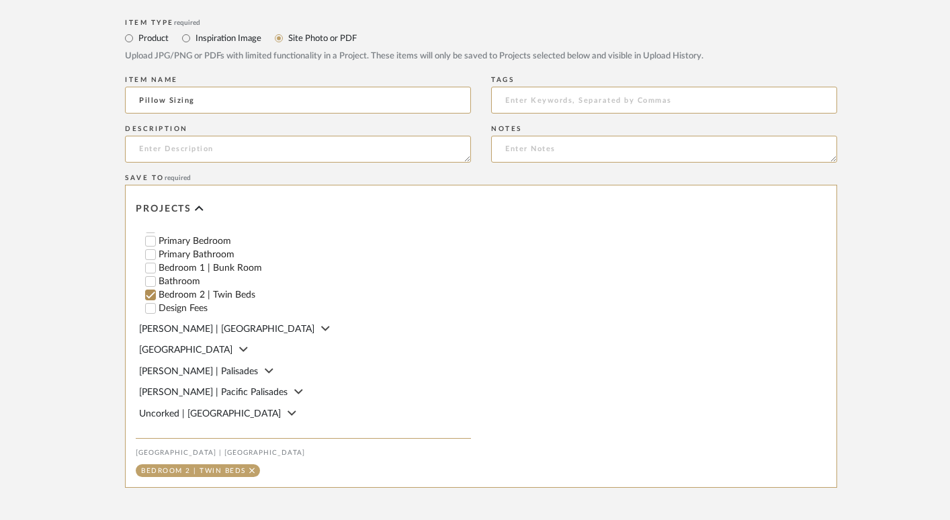
scroll to position [778, 3]
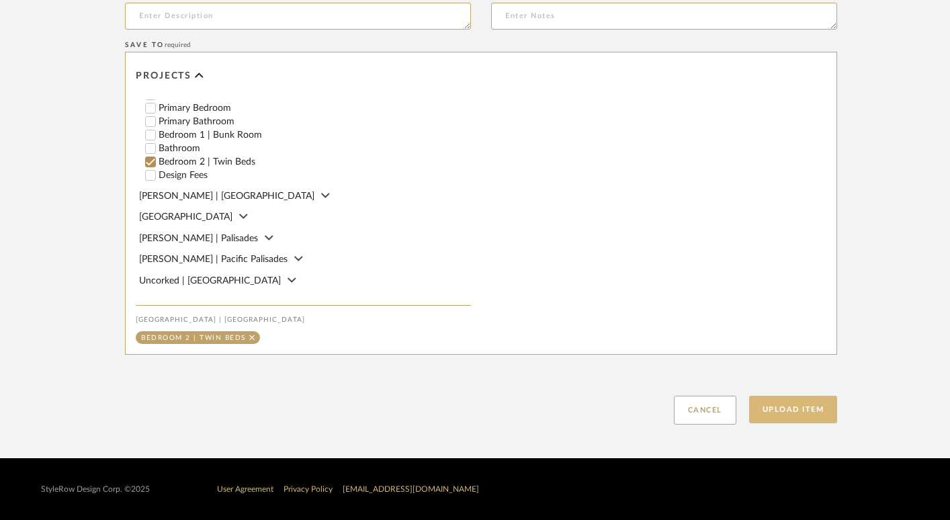
type input "Pillow Sizing"
click at [792, 407] on button "Upload Item" at bounding box center [793, 410] width 89 height 28
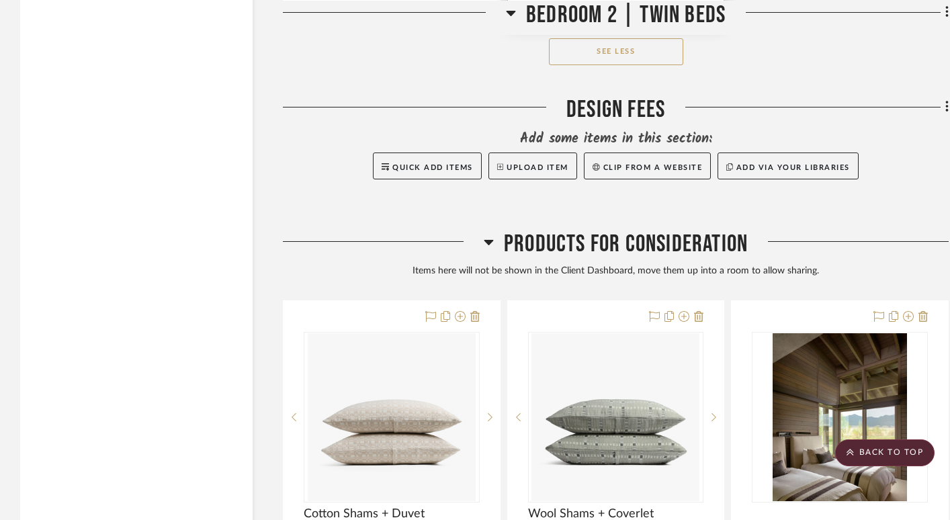
scroll to position [28298, 0]
click at [493, 233] on icon at bounding box center [489, 241] width 10 height 16
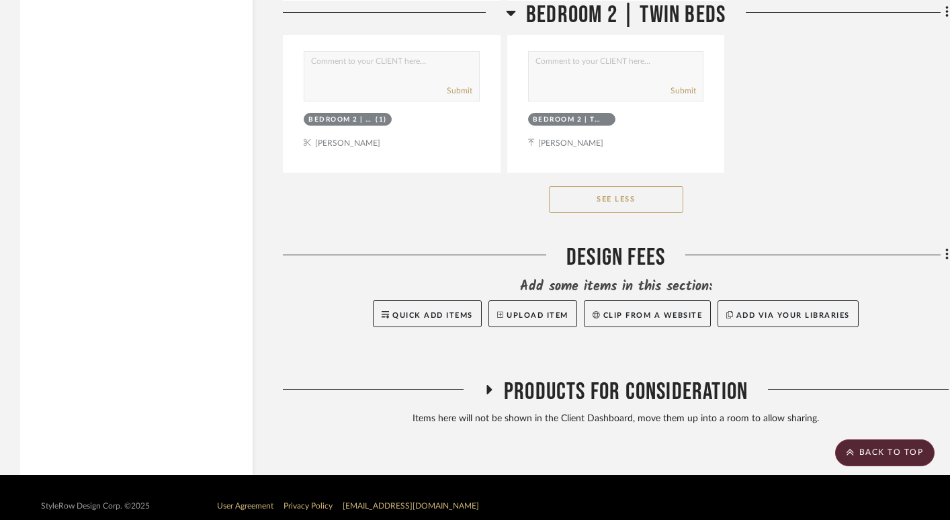
click at [487, 385] on icon at bounding box center [489, 389] width 5 height 9
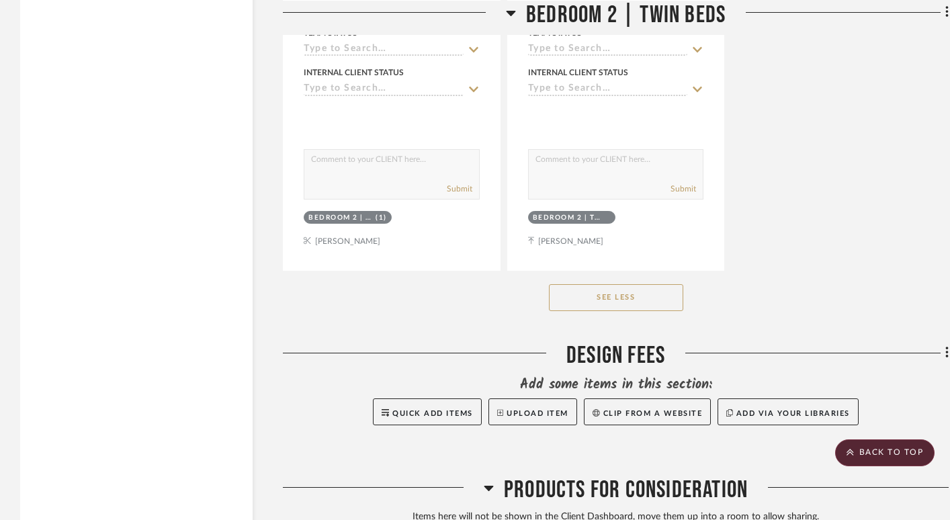
scroll to position [25621, 0]
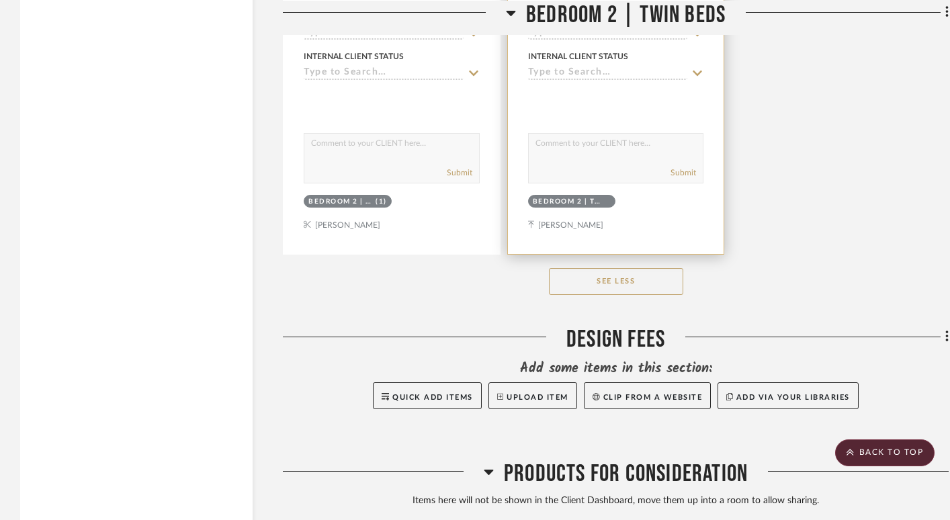
drag, startPoint x: 702, startPoint y: 211, endPoint x: 647, endPoint y: 196, distance: 57.2
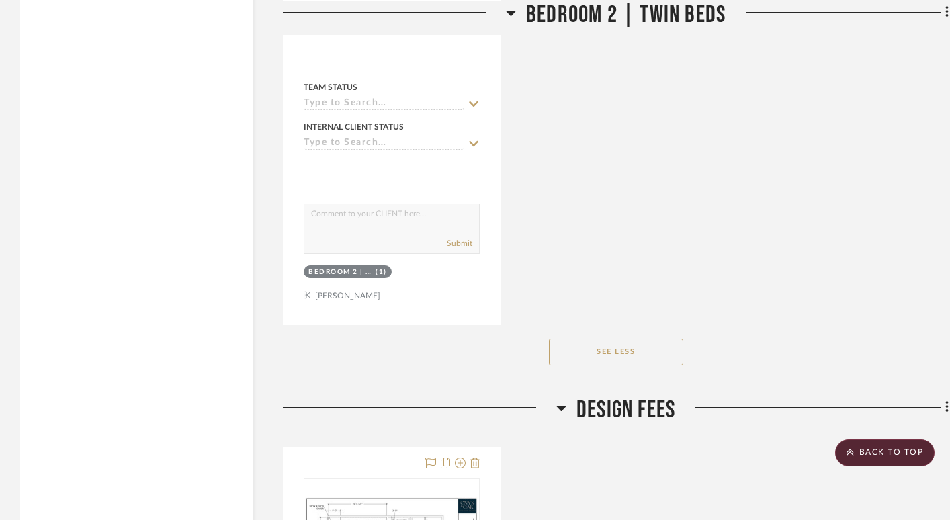
scroll to position [28240, 0]
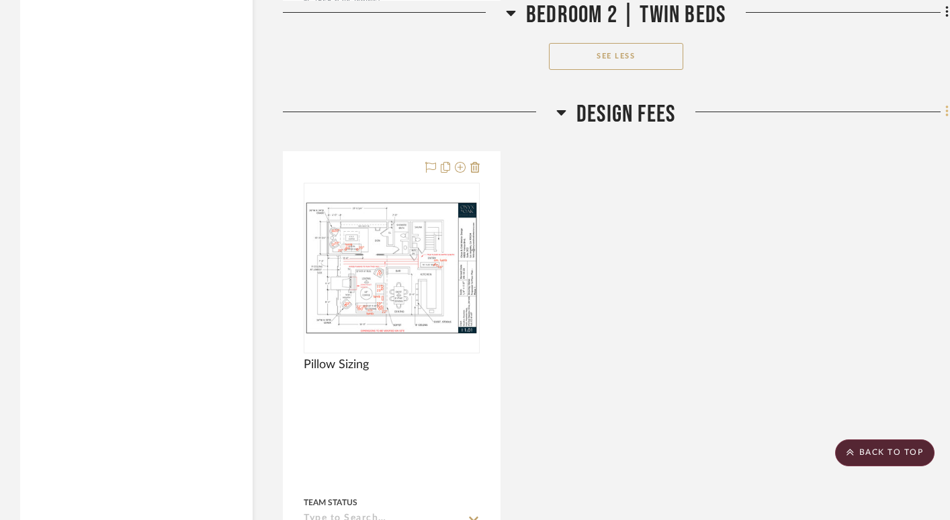
click at [944, 102] on fa-icon at bounding box center [945, 113] width 9 height 22
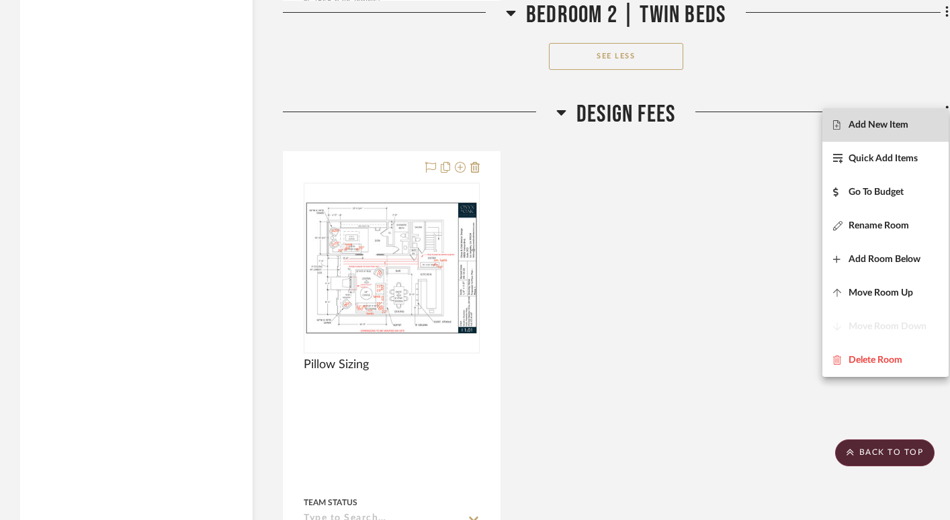
click at [891, 127] on span "Add New Item" at bounding box center [879, 124] width 60 height 11
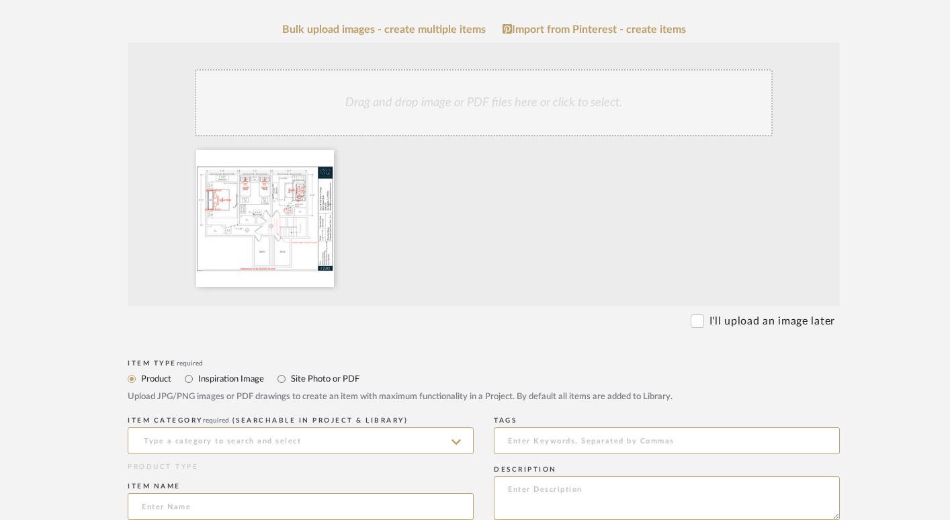
scroll to position [361, 0]
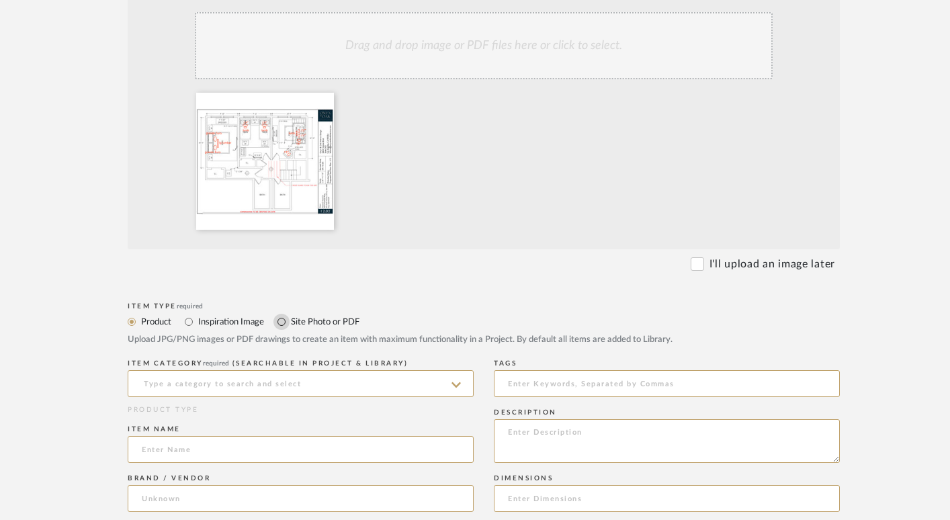
click at [282, 321] on input "Site Photo or PDF" at bounding box center [282, 322] width 16 height 16
radio input "true"
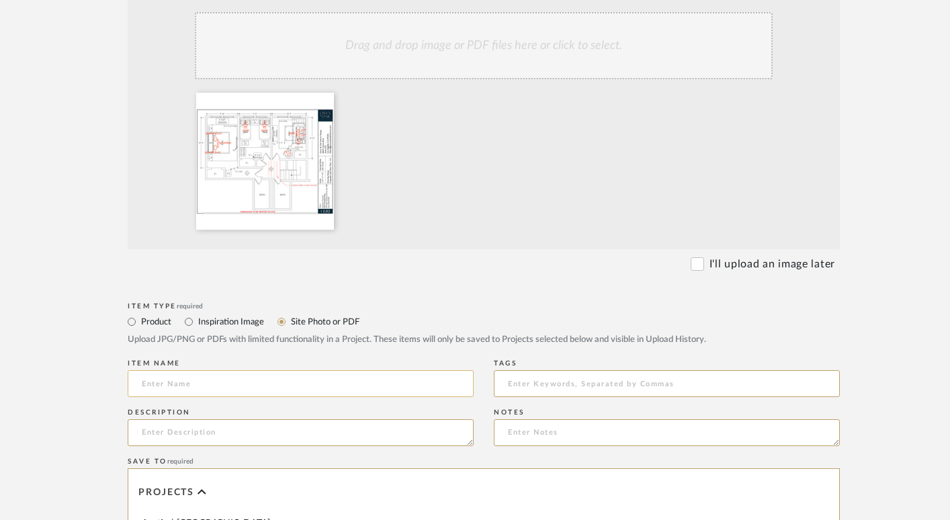
click at [250, 384] on input at bounding box center [301, 383] width 346 height 27
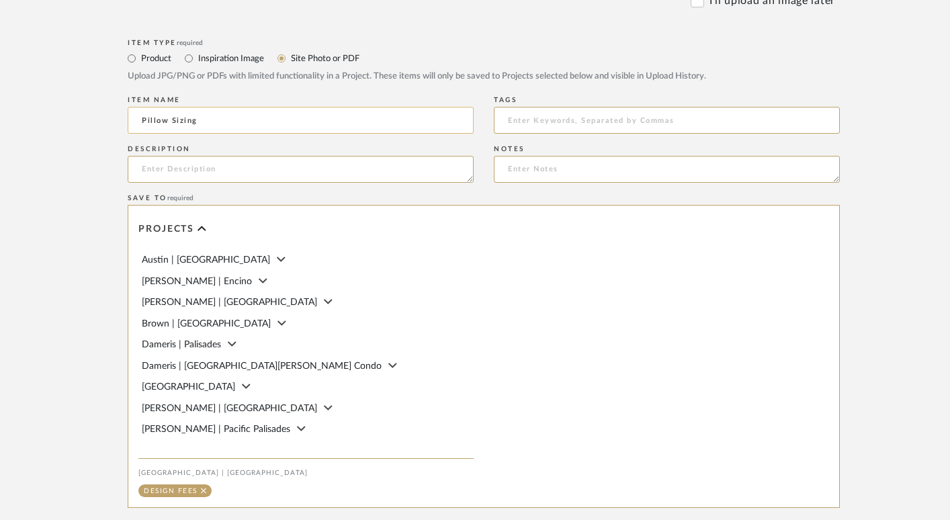
scroll to position [753, 0]
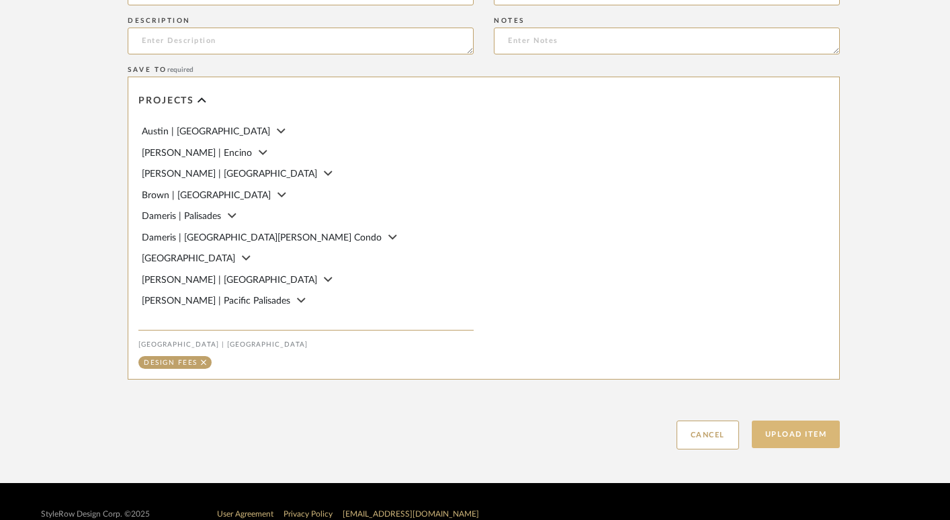
type input "Pillow Sizing"
click at [810, 434] on button "Upload Item" at bounding box center [796, 435] width 89 height 28
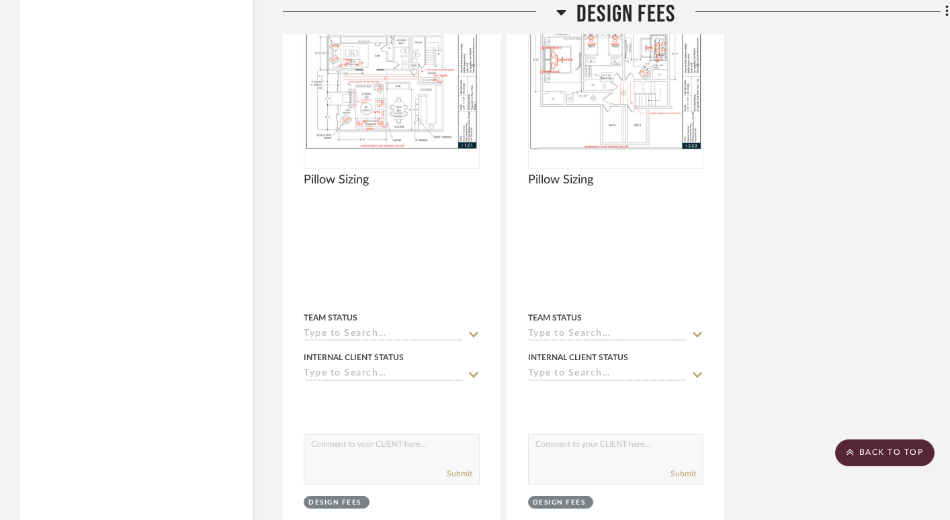
scroll to position [26637, 0]
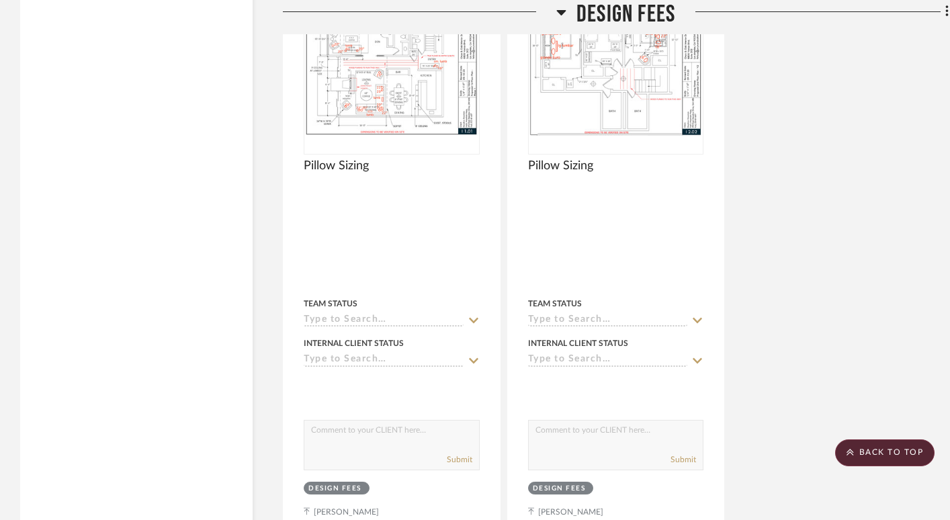
drag, startPoint x: 599, startPoint y: 95, endPoint x: 294, endPoint y: 5, distance: 317.5
